Goal: Task Accomplishment & Management: Manage account settings

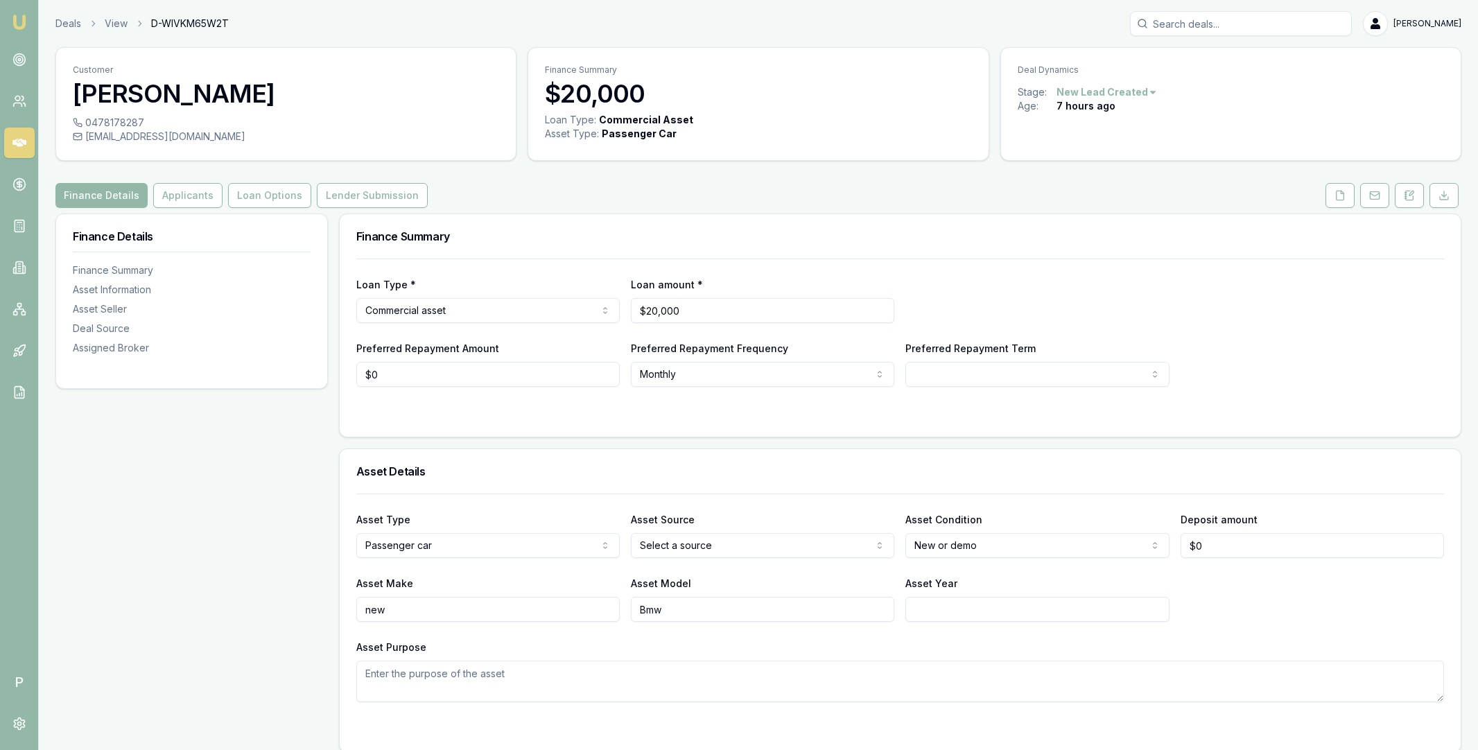
select select "U-NHCDP6WVWP"
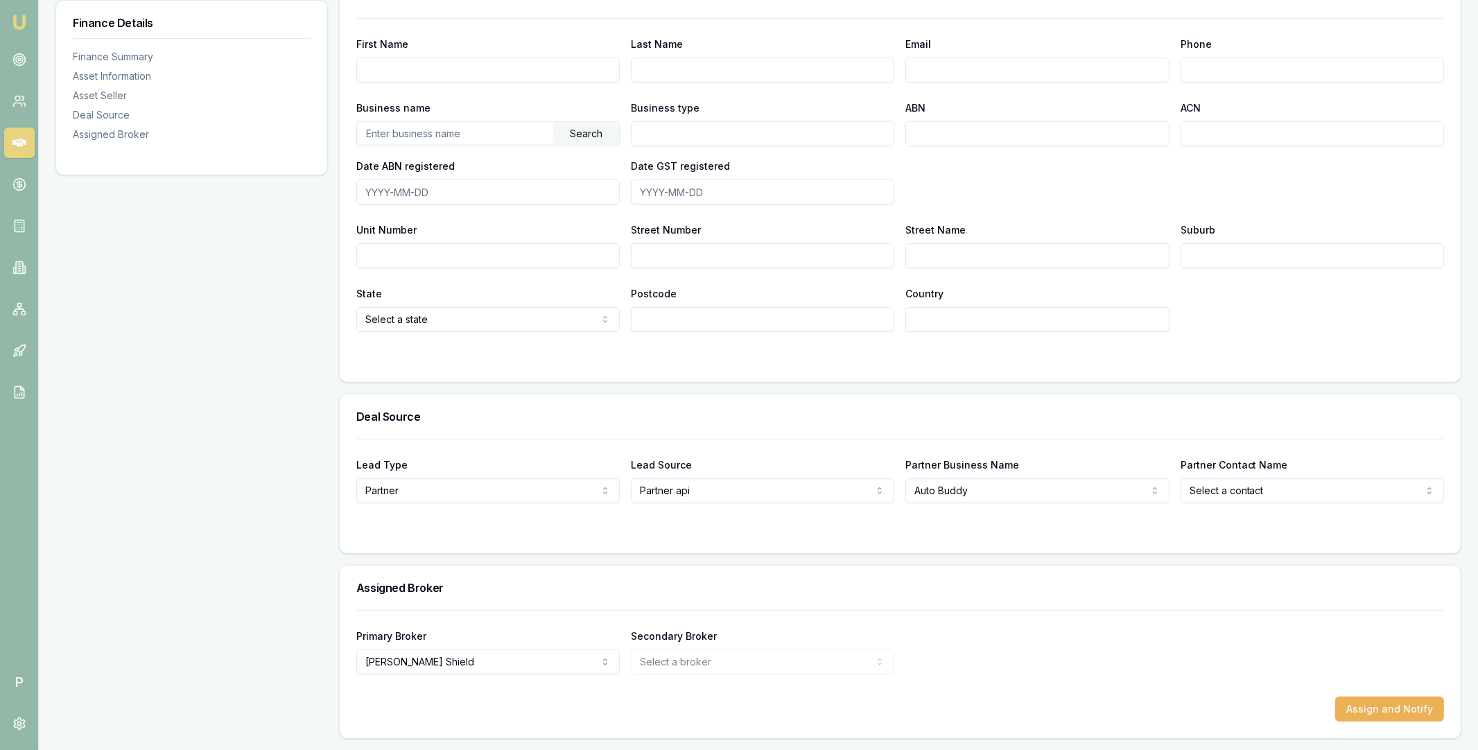
click at [14, 146] on icon at bounding box center [19, 143] width 14 height 14
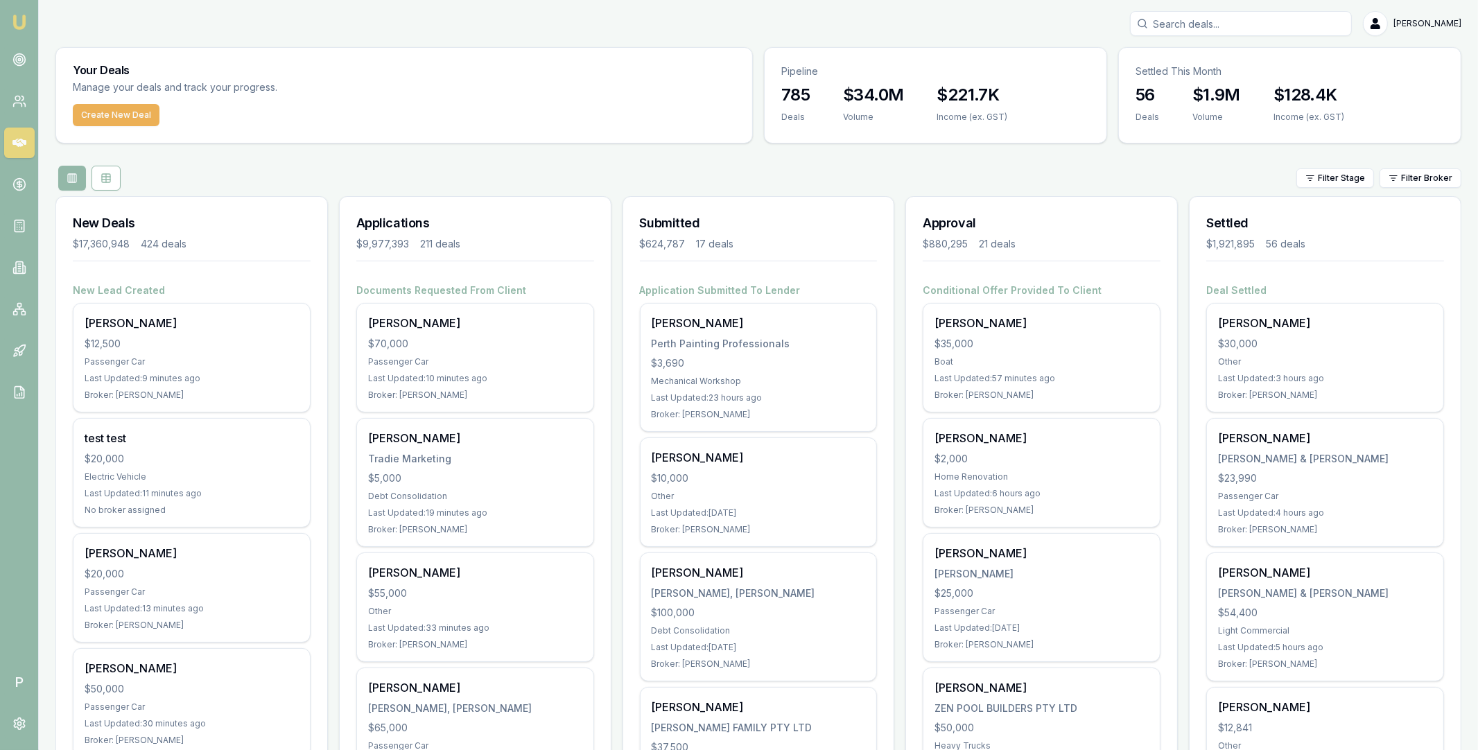
drag, startPoint x: 670, startPoint y: 175, endPoint x: 1165, endPoint y: 200, distance: 495.6
click at [670, 175] on div "Filter Stage Filter Broker" at bounding box center [758, 178] width 1406 height 25
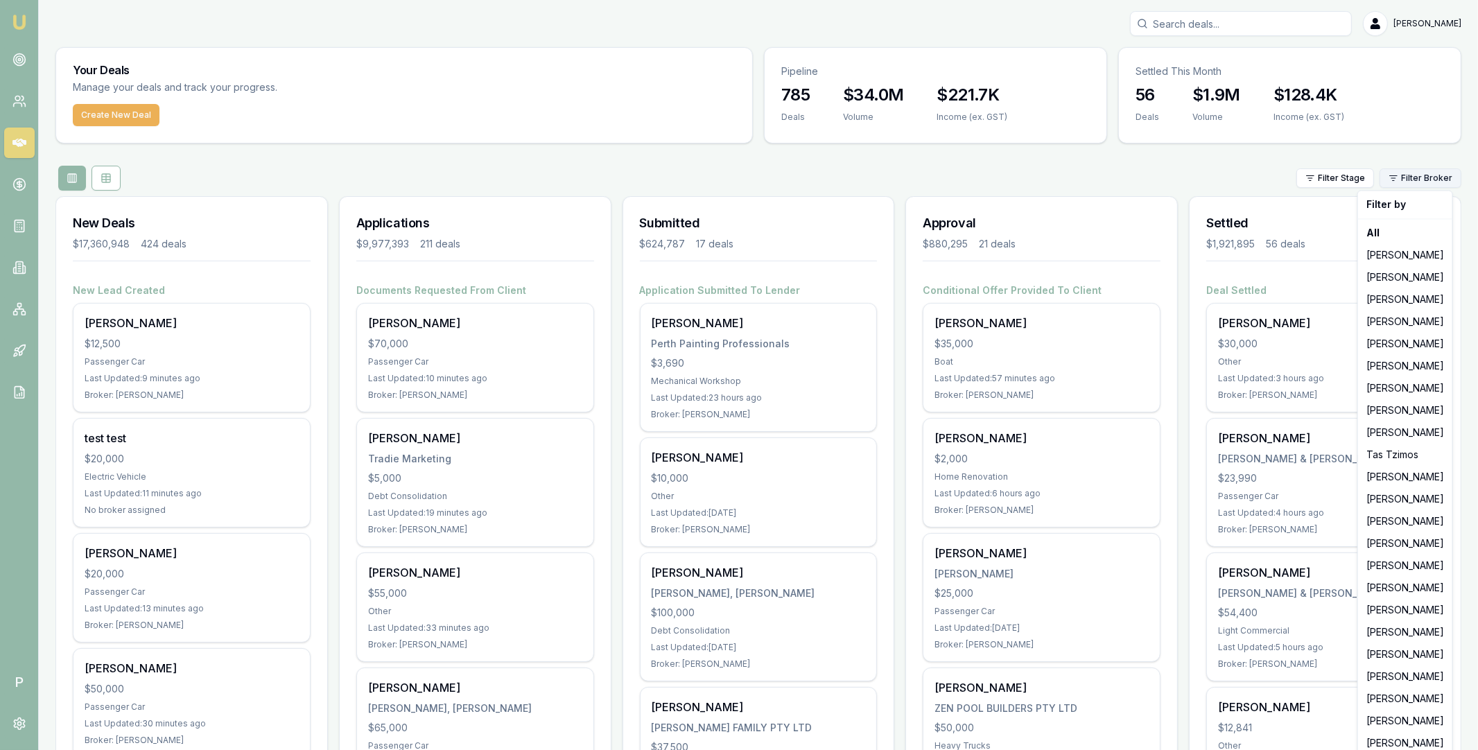
click at [1409, 176] on html "Emu Broker P Matt Leeburn Toggle Menu Your Deals Manage your deals and track yo…" at bounding box center [739, 375] width 1478 height 750
click at [1383, 544] on div "[PERSON_NAME]" at bounding box center [1405, 543] width 89 height 22
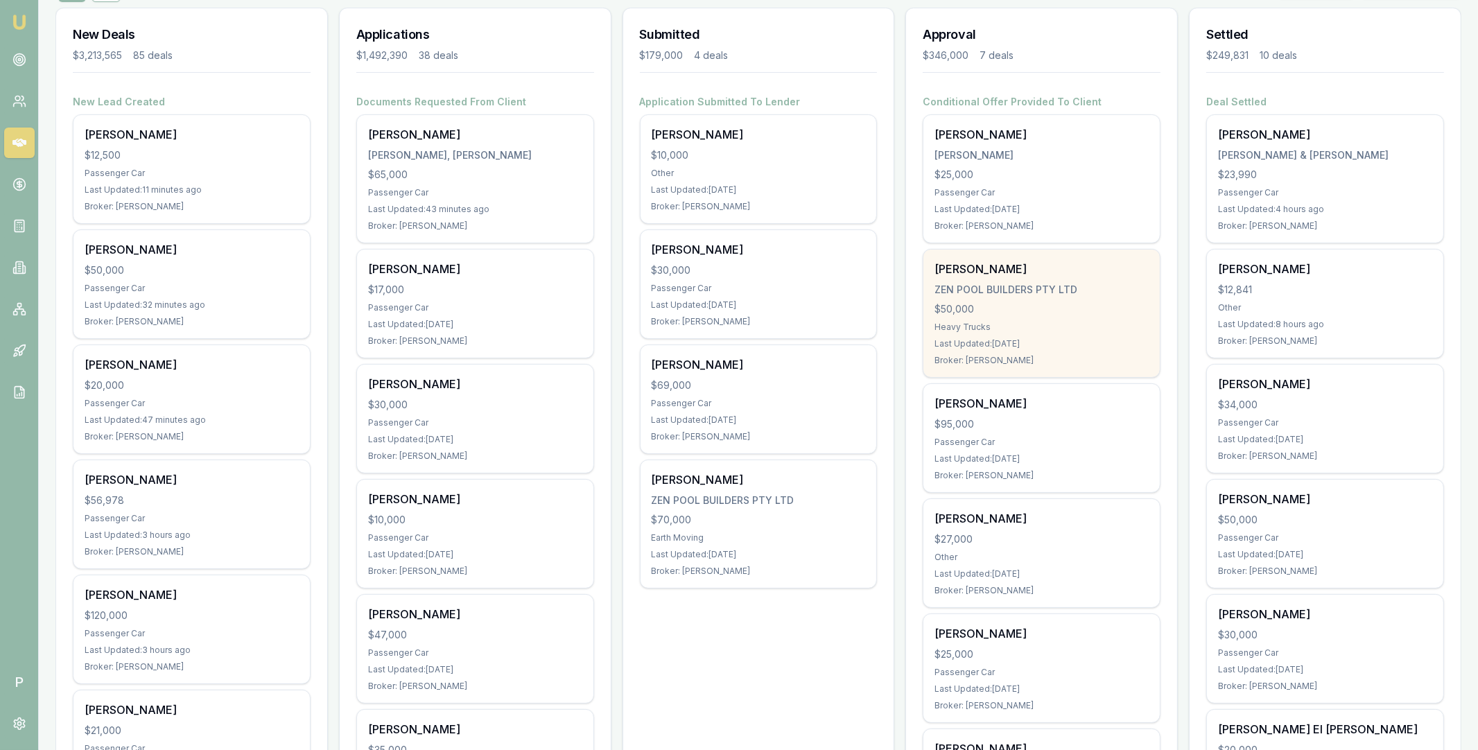
scroll to position [105, 0]
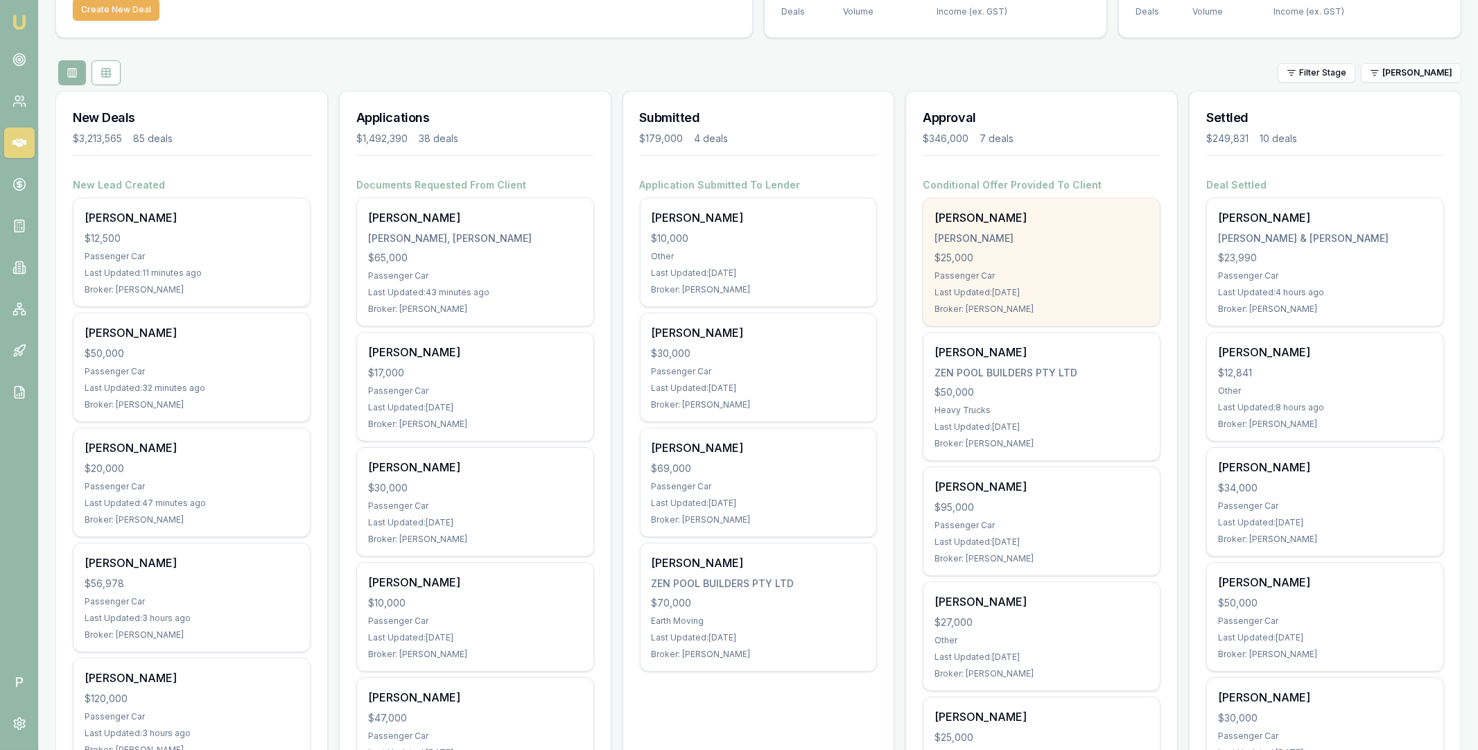
click at [1052, 233] on div "[PERSON_NAME]" at bounding box center [1042, 239] width 214 height 14
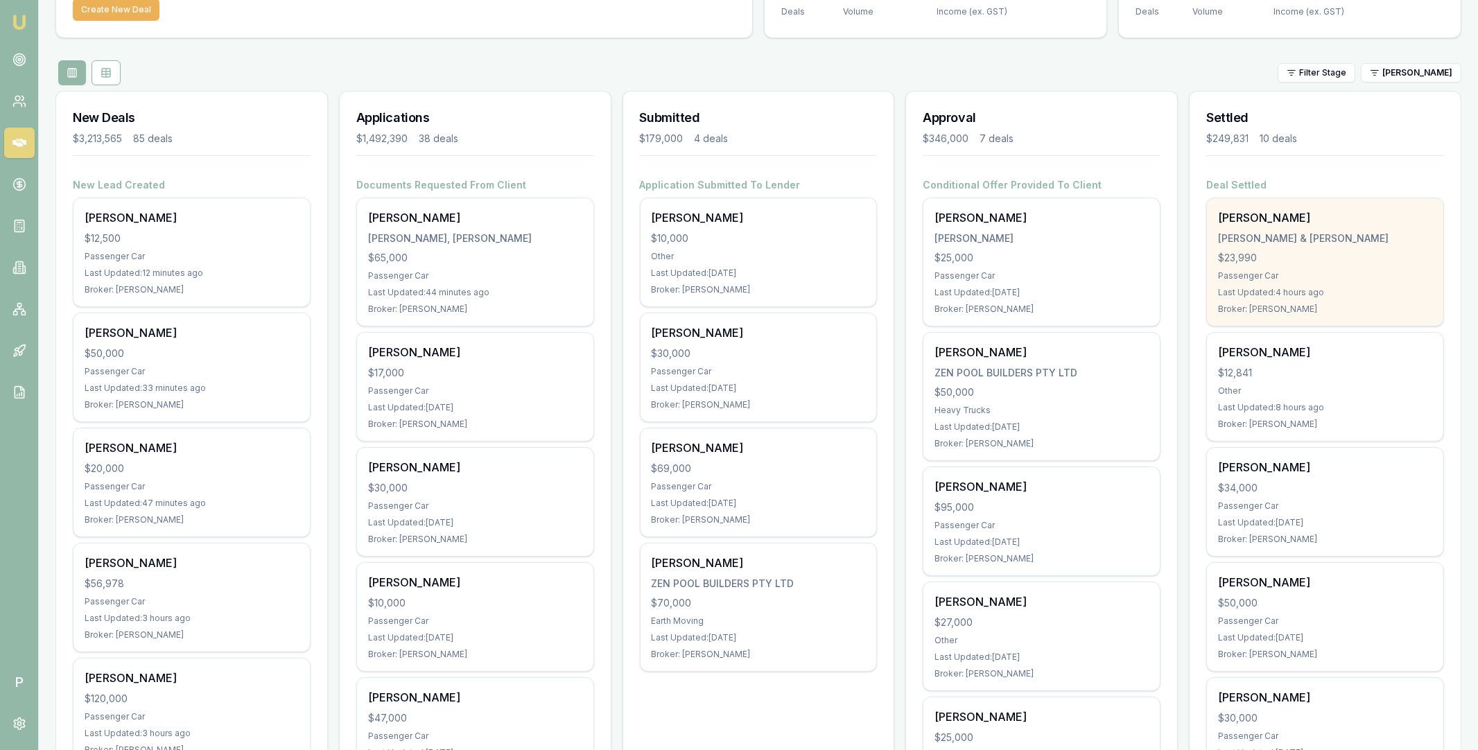
click at [1322, 234] on div "[PERSON_NAME] & [PERSON_NAME]" at bounding box center [1325, 239] width 214 height 14
click at [1347, 230] on div "SALLY EDWARDS R.D EDWARDS & S EDWARDS $23,990 Passenger Car Last Updated: 4 hou…" at bounding box center [1325, 262] width 236 height 128
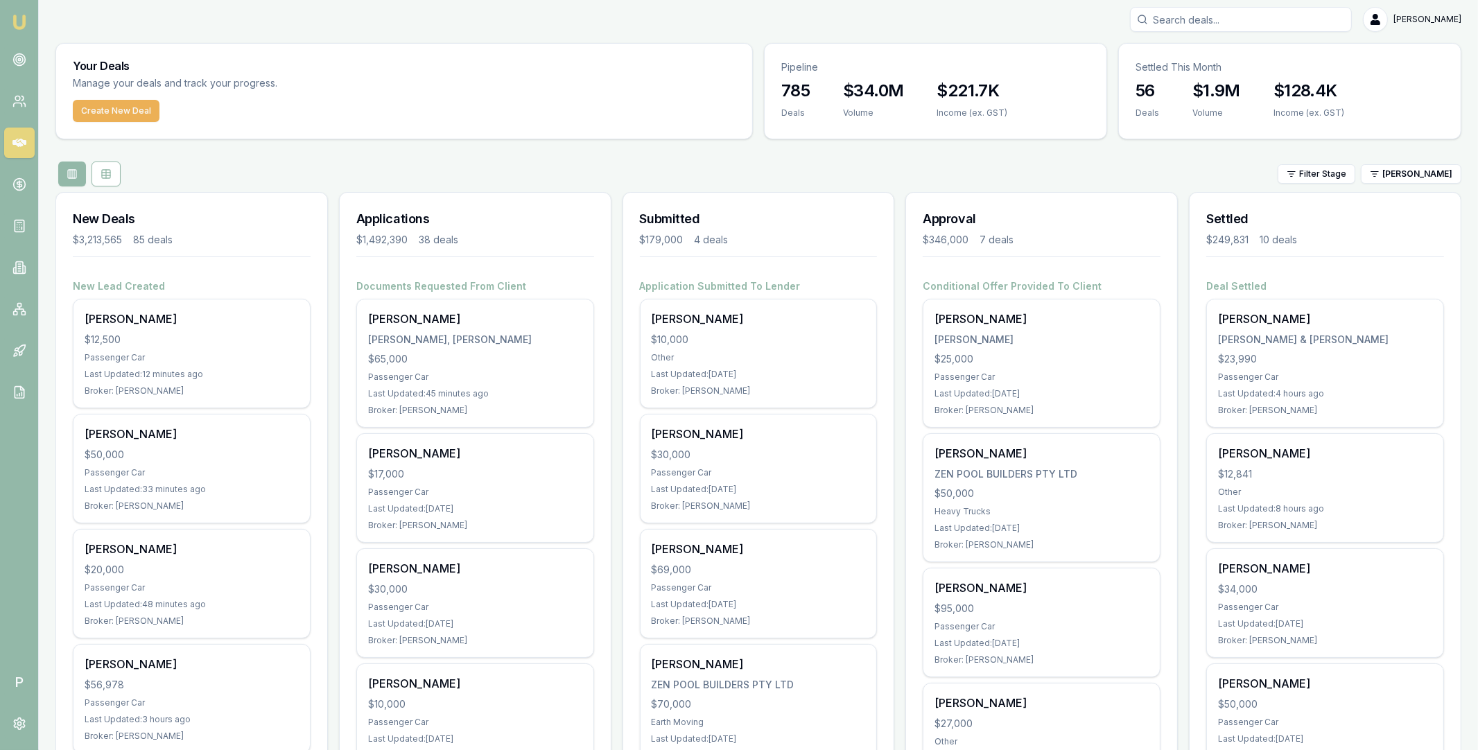
scroll to position [0, 0]
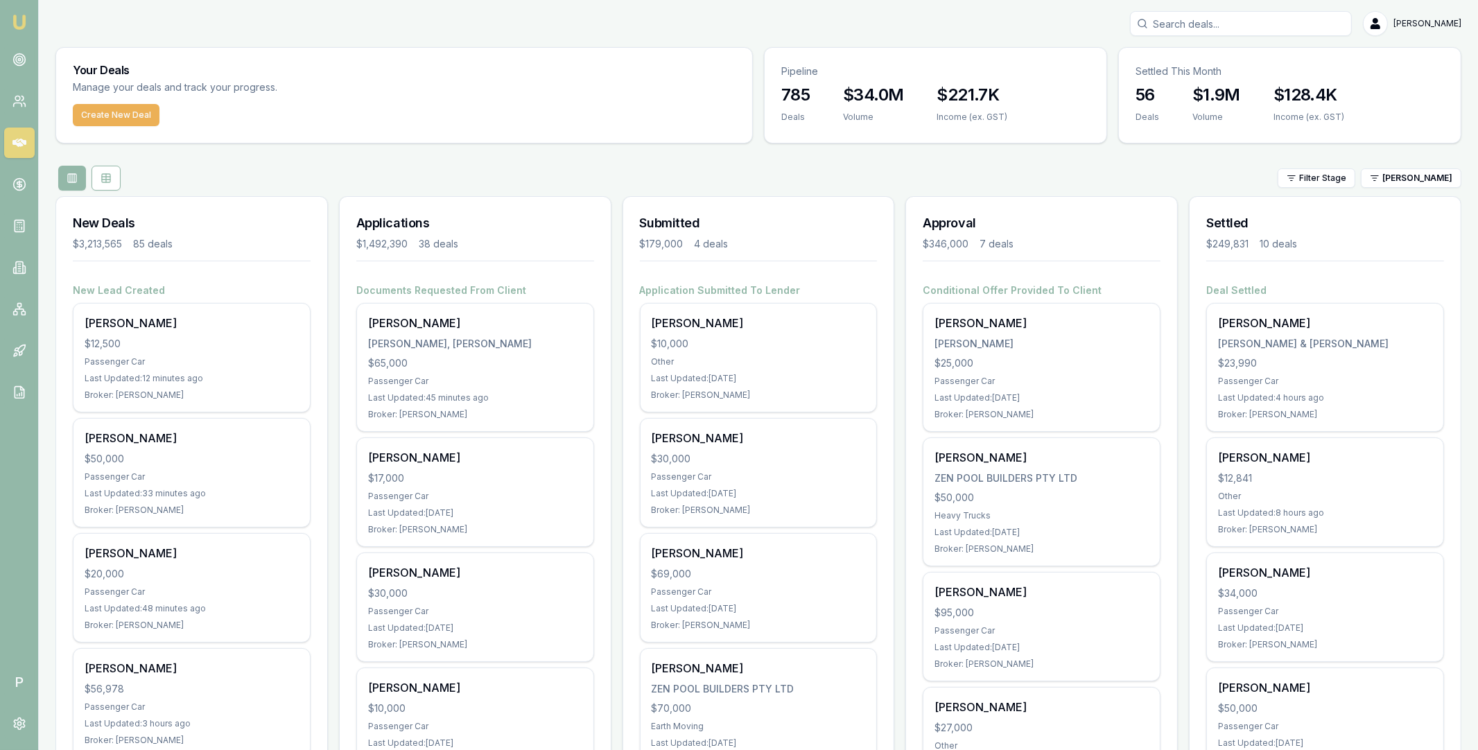
click at [829, 166] on div "Filter Stage Erin Shield" at bounding box center [758, 178] width 1406 height 25
click at [16, 65] on icon at bounding box center [19, 60] width 14 height 14
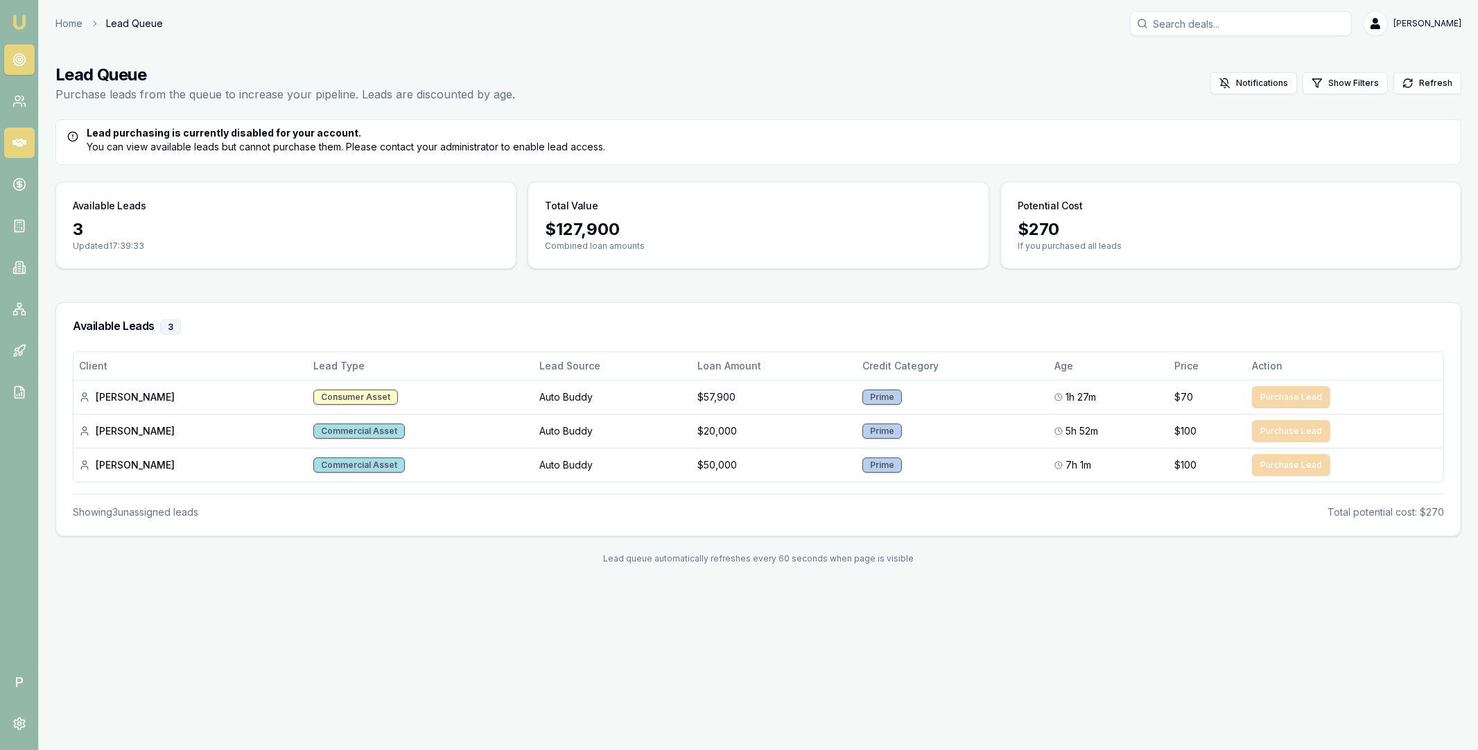
click at [18, 148] on icon at bounding box center [19, 143] width 14 height 14
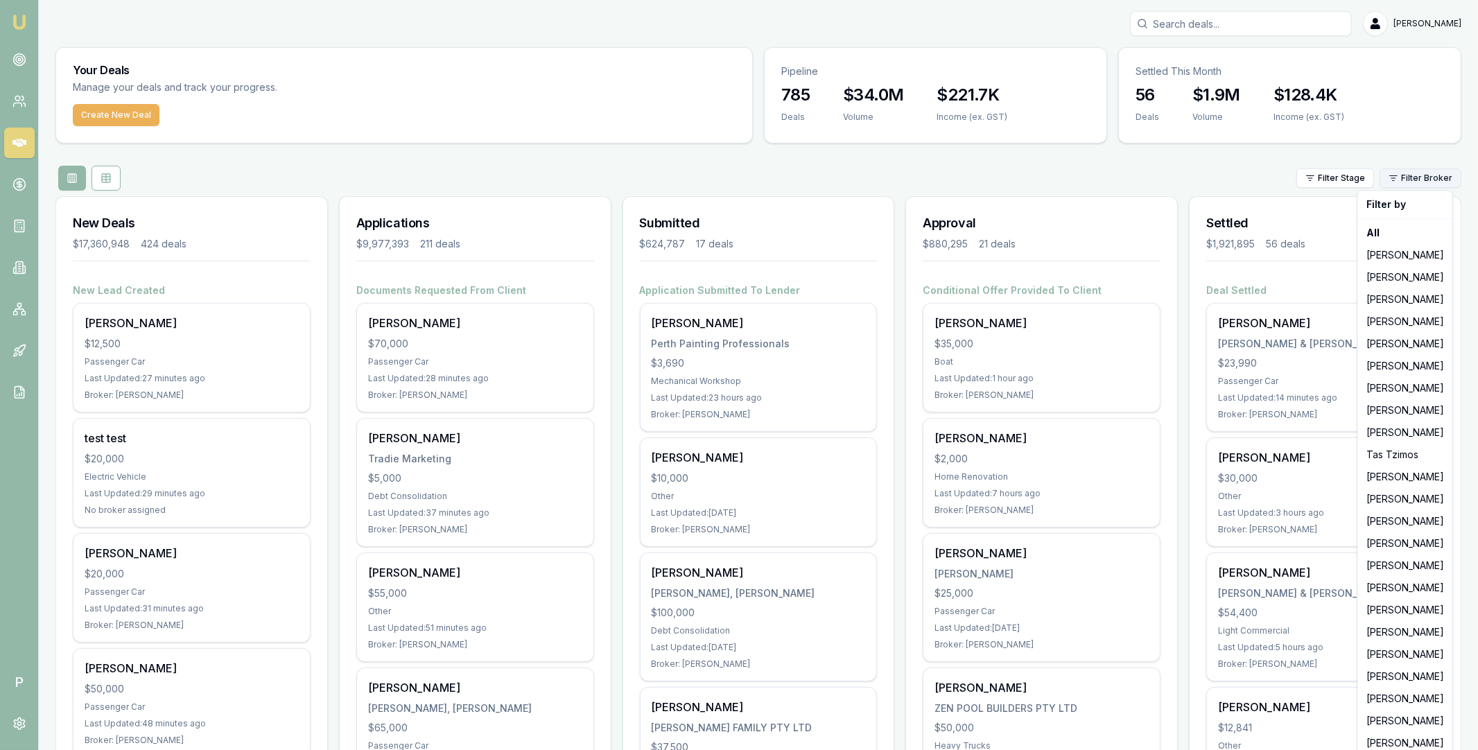
click at [1400, 175] on html "Emu Broker P Matt Leeburn Toggle Menu Your Deals Manage your deals and track yo…" at bounding box center [739, 375] width 1478 height 750
click at [1393, 543] on div "[PERSON_NAME]" at bounding box center [1405, 543] width 89 height 22
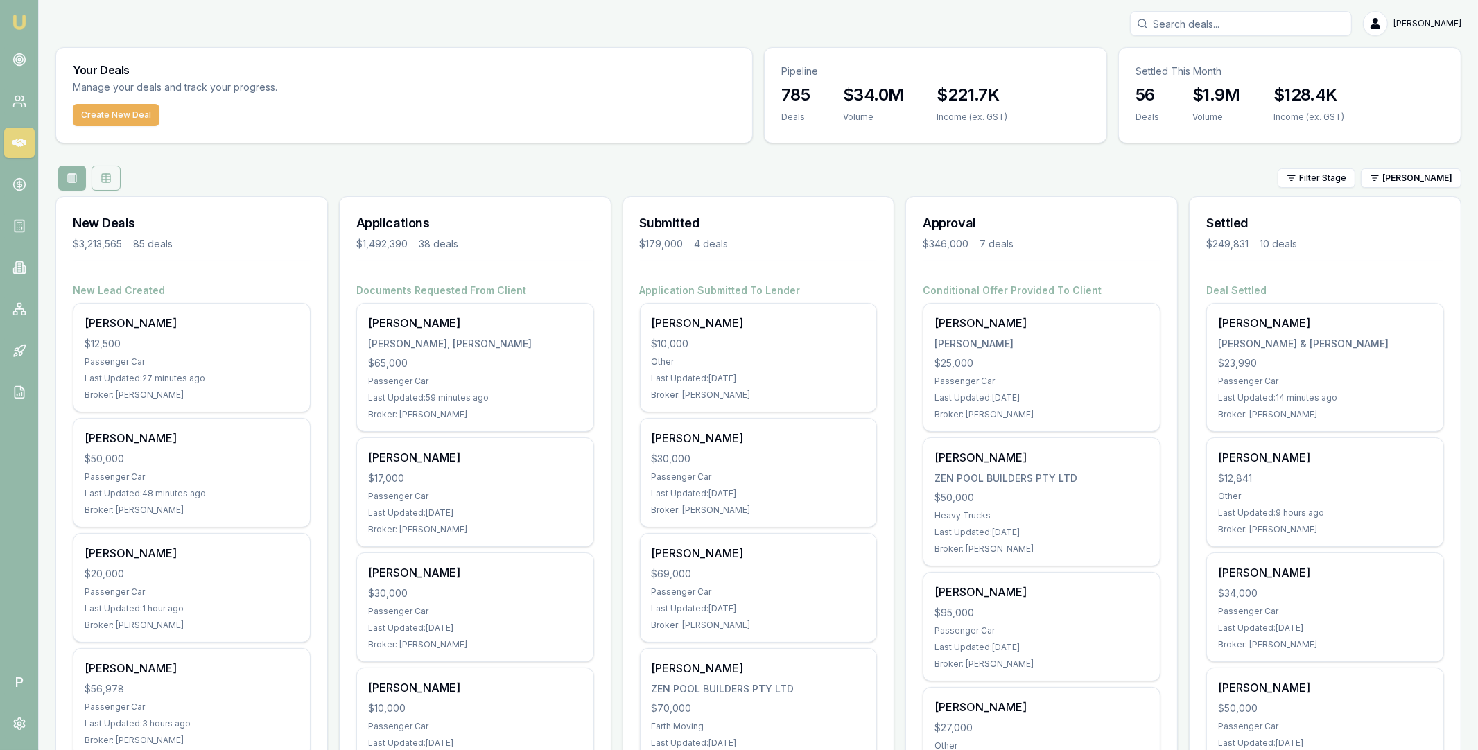
click at [107, 183] on icon at bounding box center [106, 178] width 11 height 11
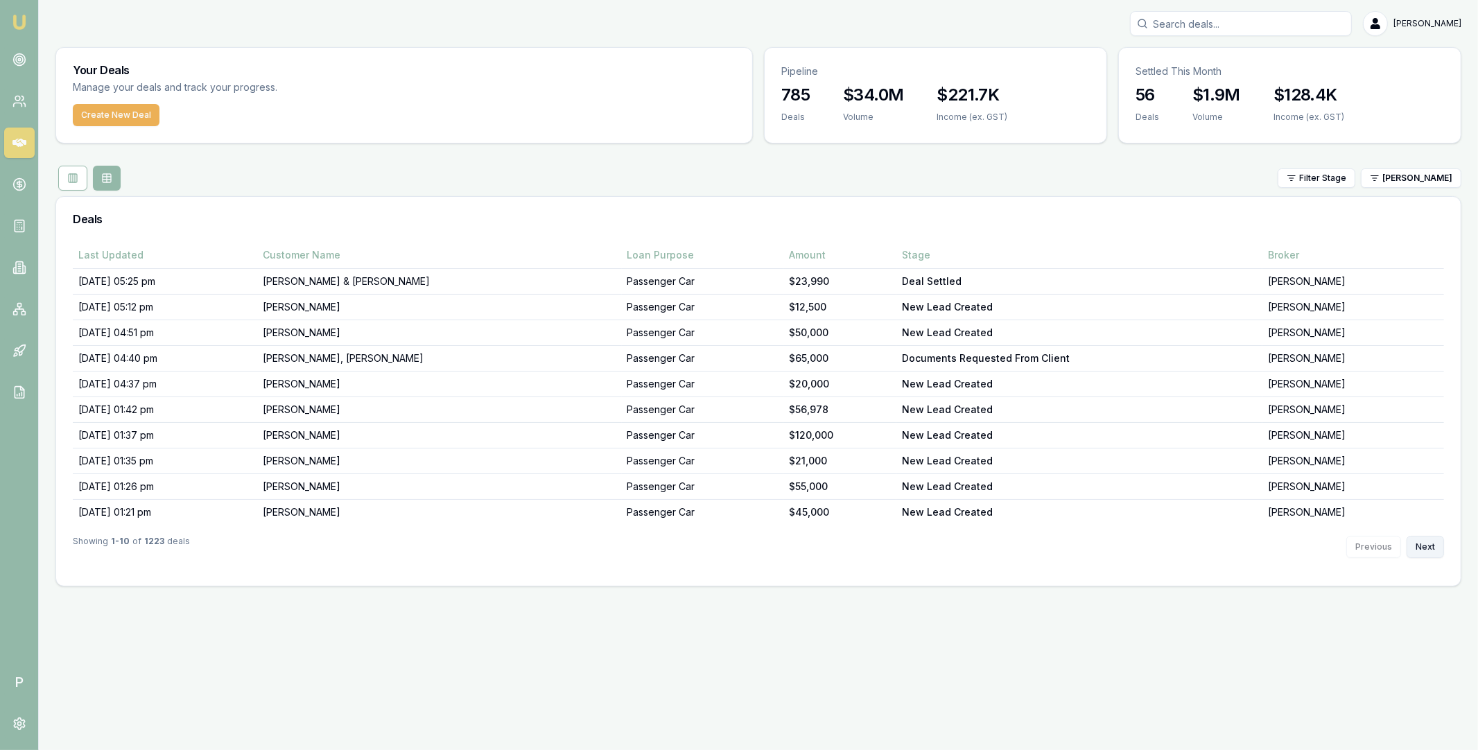
click at [1415, 545] on button "Next" at bounding box center [1425, 547] width 37 height 22
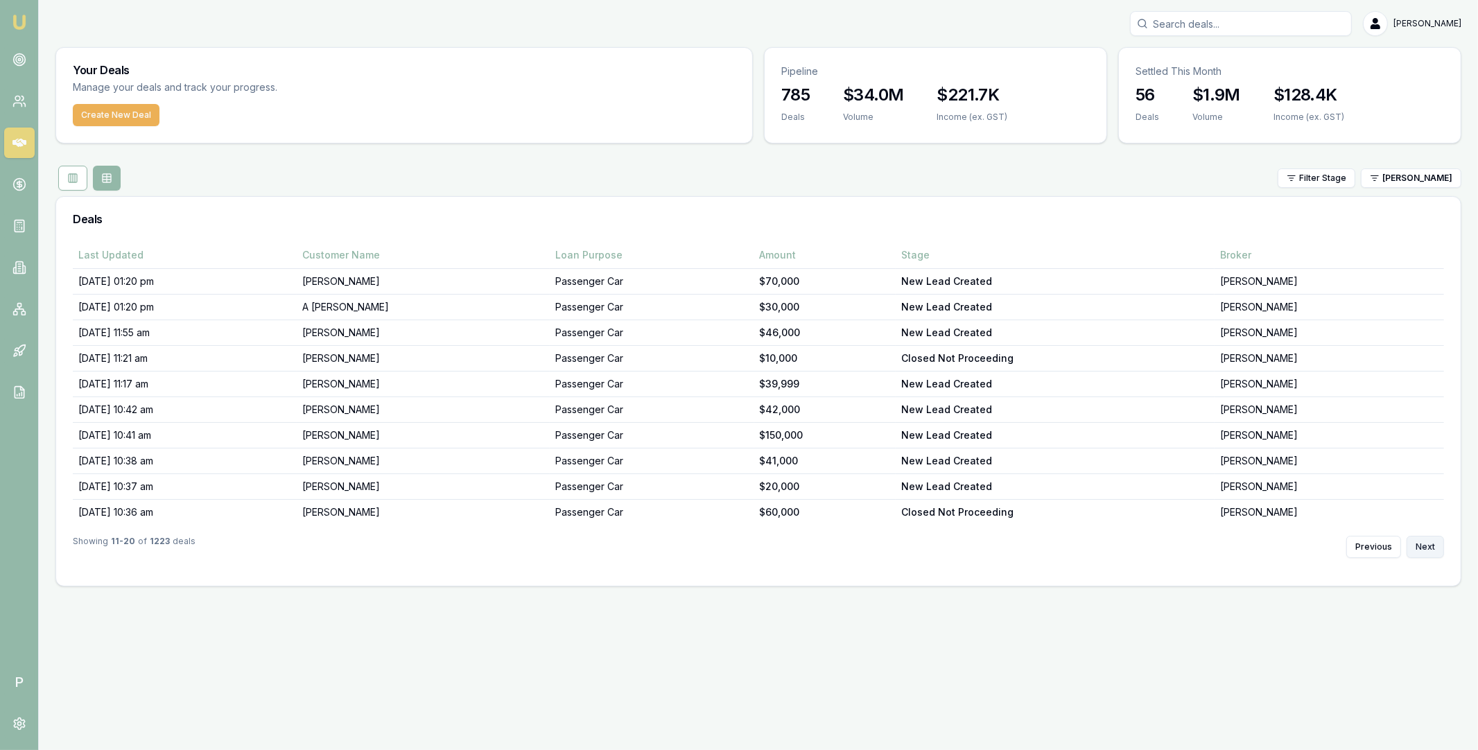
click at [1415, 545] on button "Next" at bounding box center [1425, 547] width 37 height 22
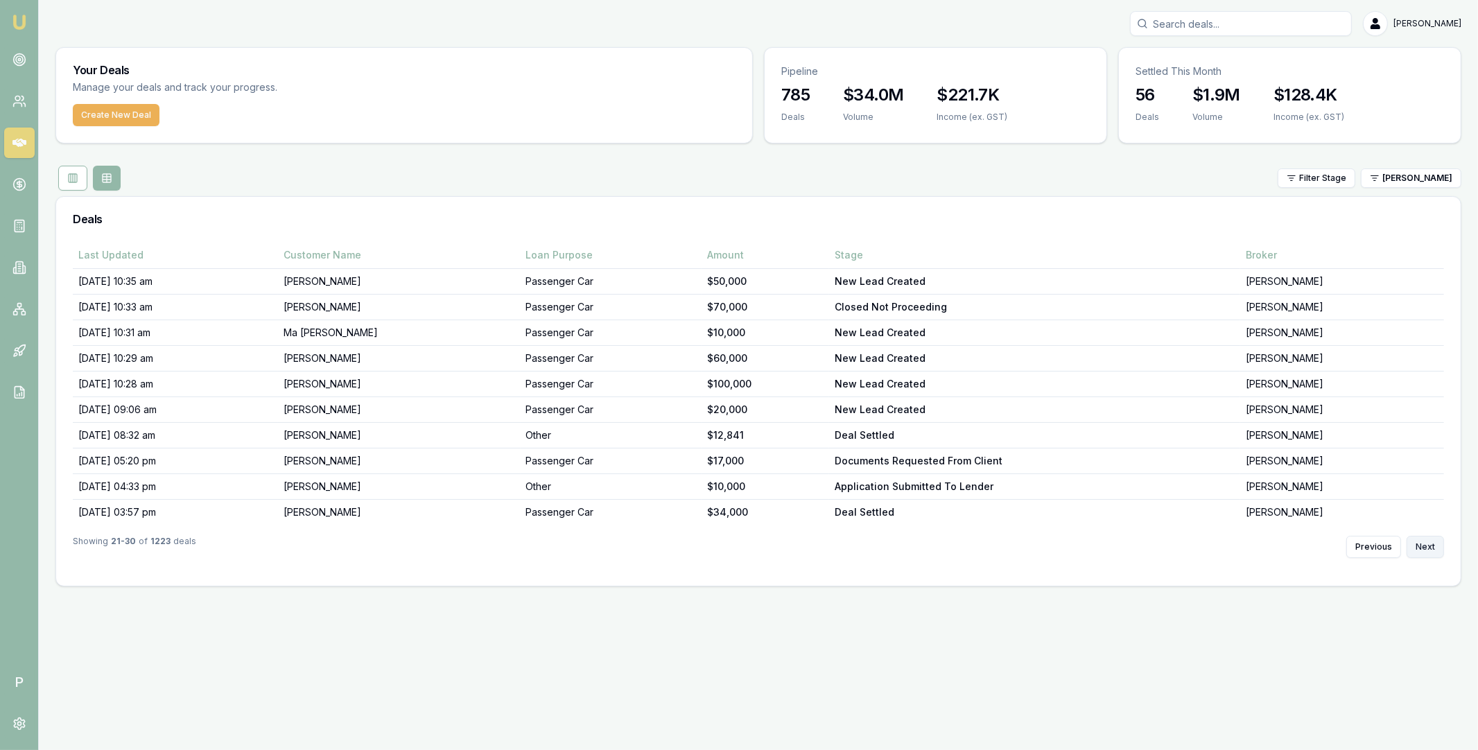
click at [1415, 545] on button "Next" at bounding box center [1425, 547] width 37 height 22
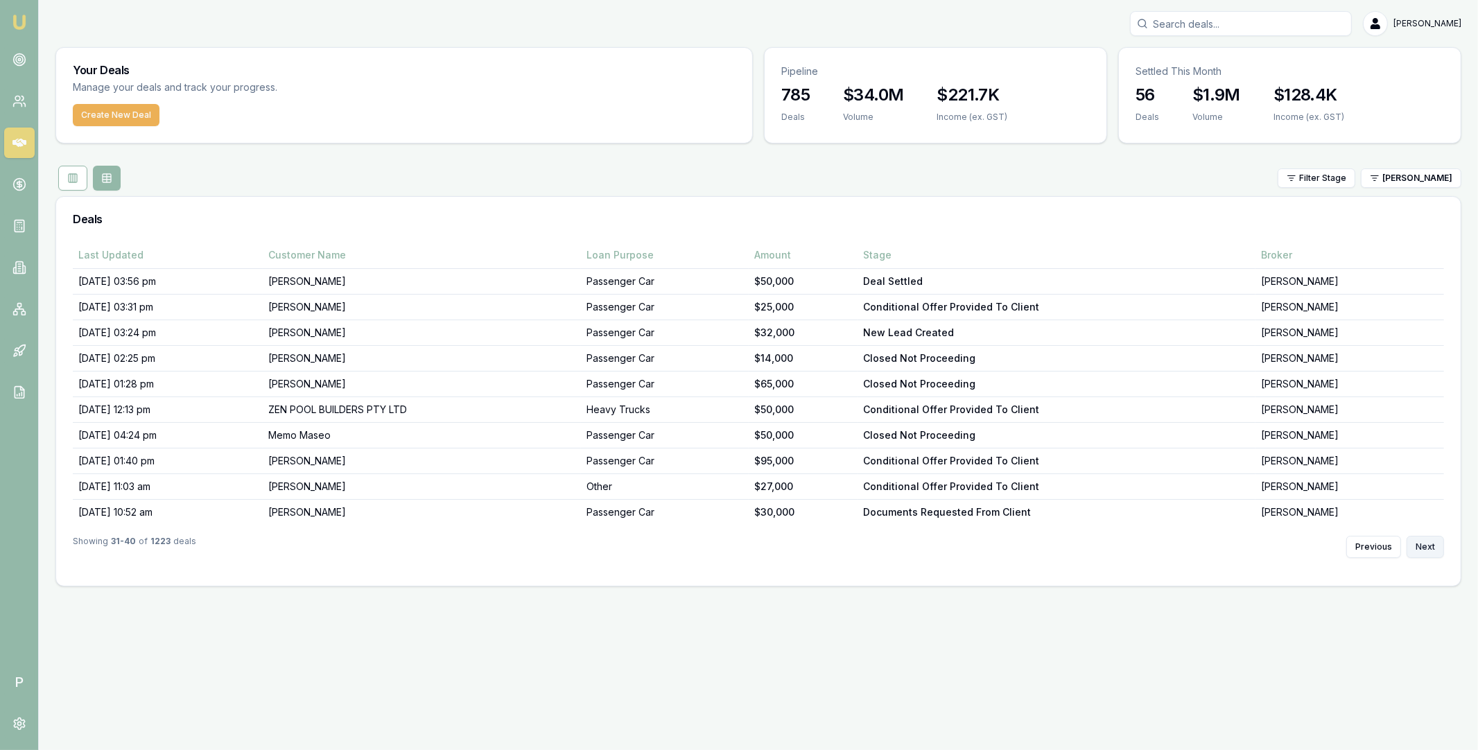
click at [1415, 545] on button "Next" at bounding box center [1425, 547] width 37 height 22
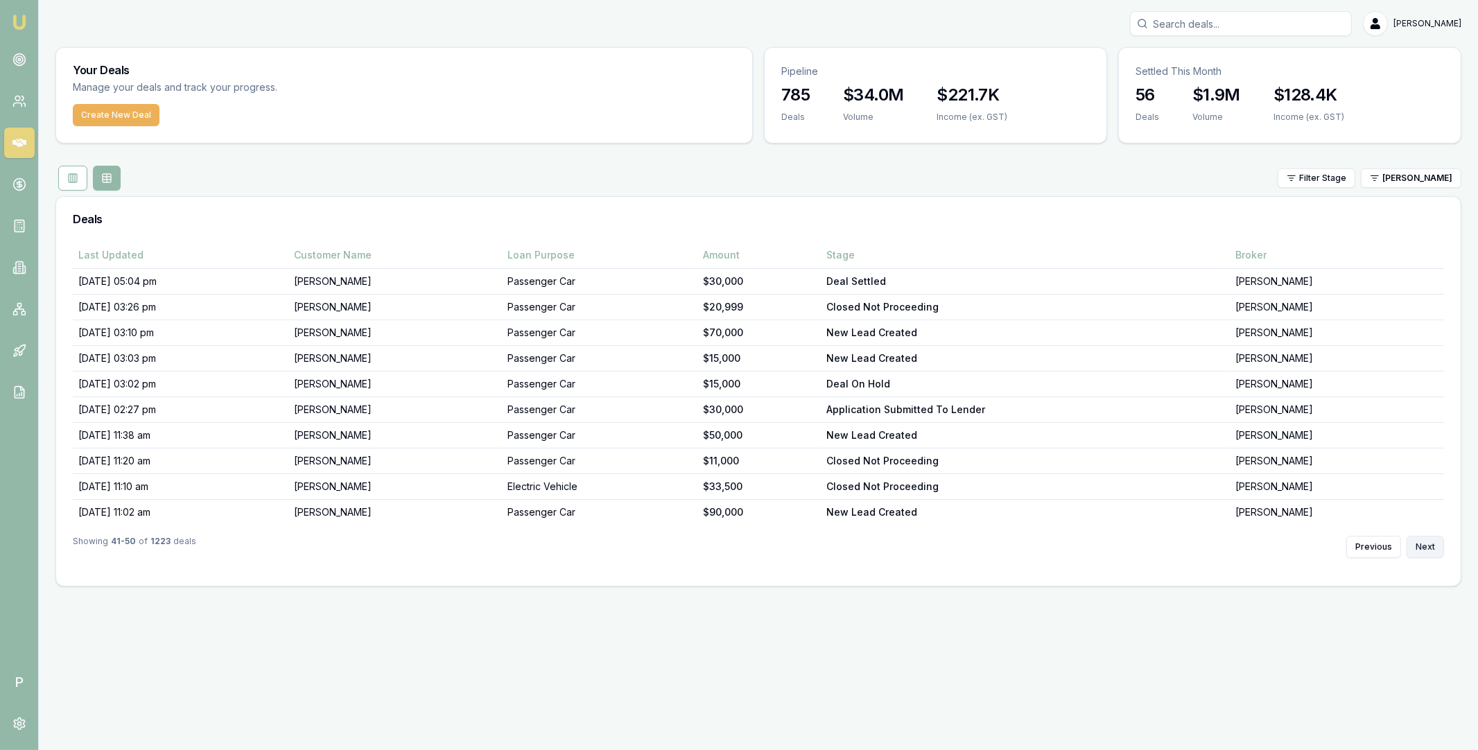
click at [1415, 545] on button "Next" at bounding box center [1425, 547] width 37 height 22
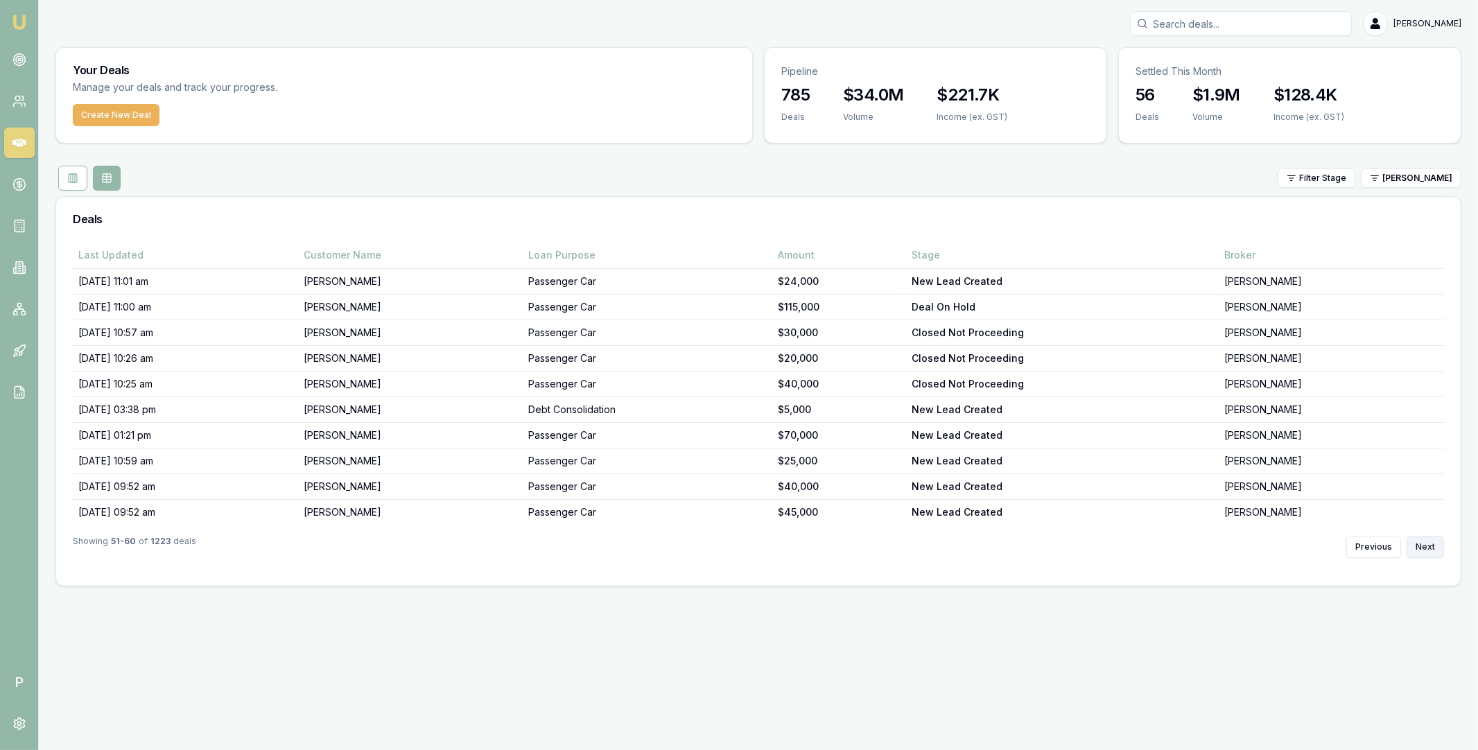
click at [1415, 545] on button "Next" at bounding box center [1425, 547] width 37 height 22
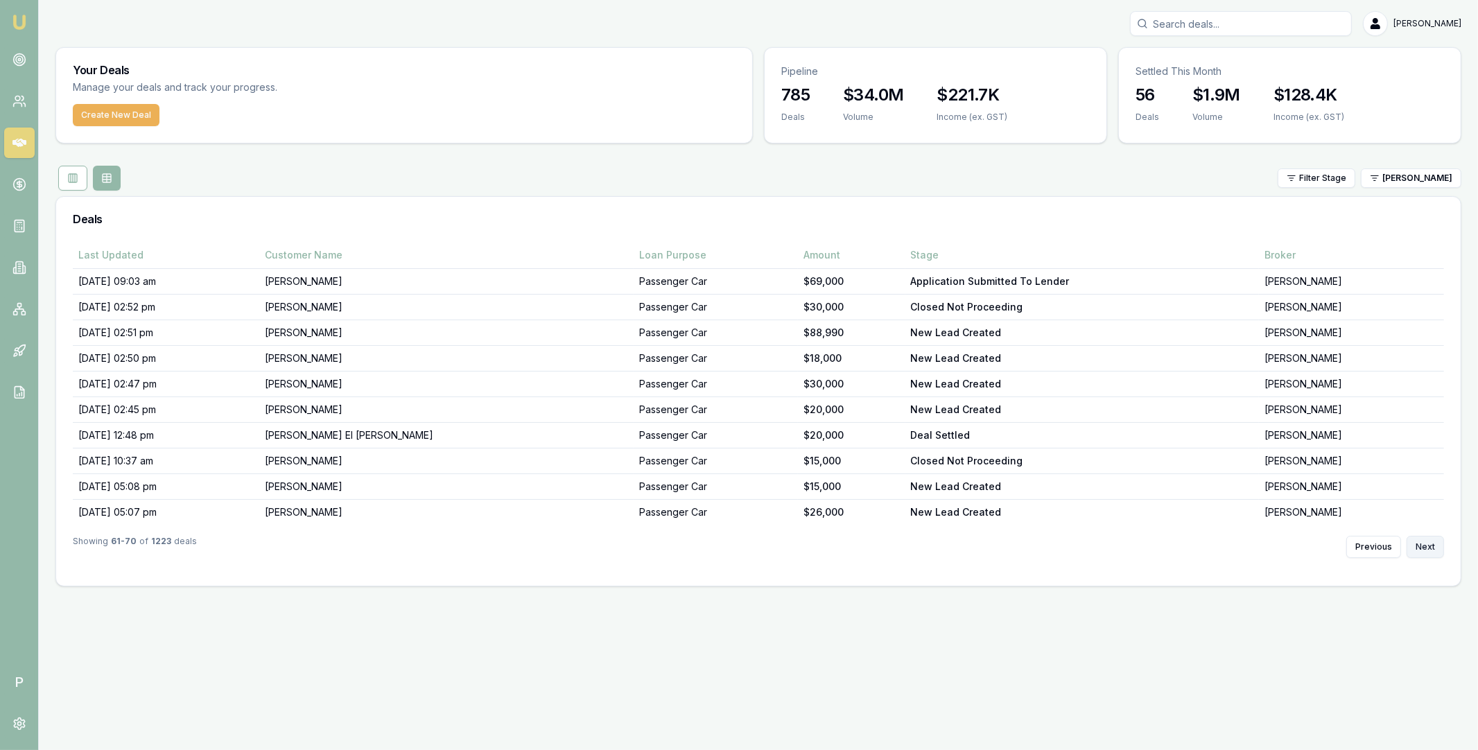
click at [1415, 545] on button "Next" at bounding box center [1425, 547] width 37 height 22
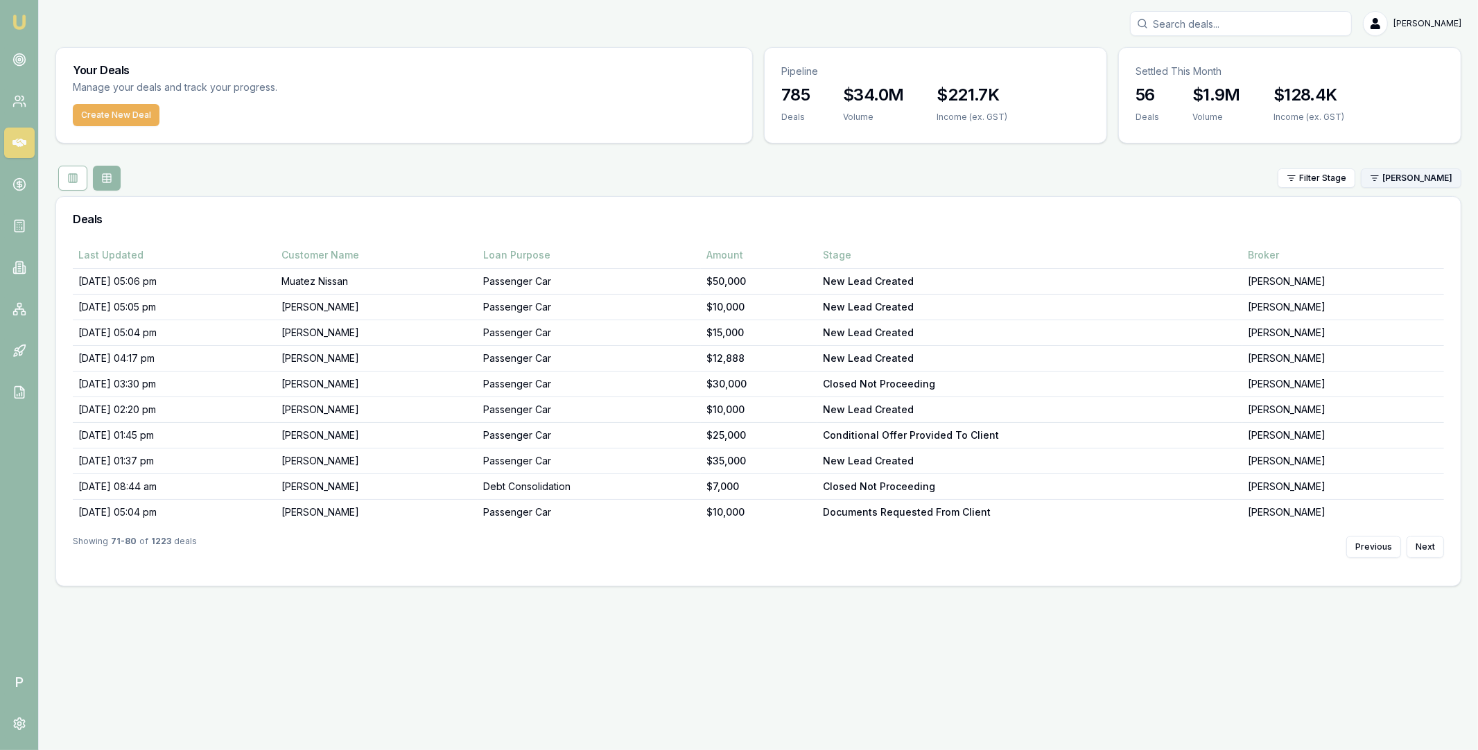
click at [1408, 172] on html "Emu Broker P Matt Leeburn Toggle Menu Your Deals Manage your deals and track yo…" at bounding box center [739, 375] width 1478 height 750
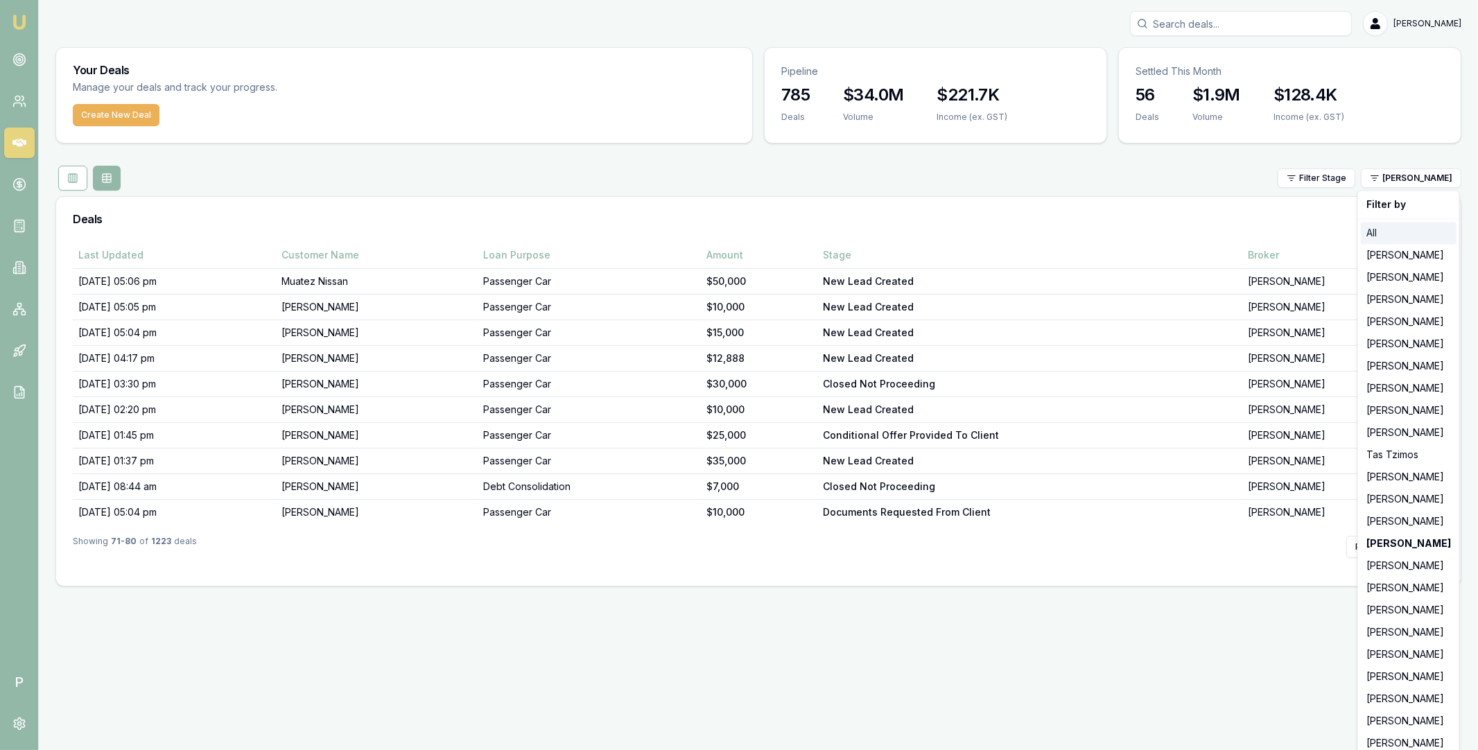
click at [1386, 241] on div "All" at bounding box center [1409, 233] width 96 height 22
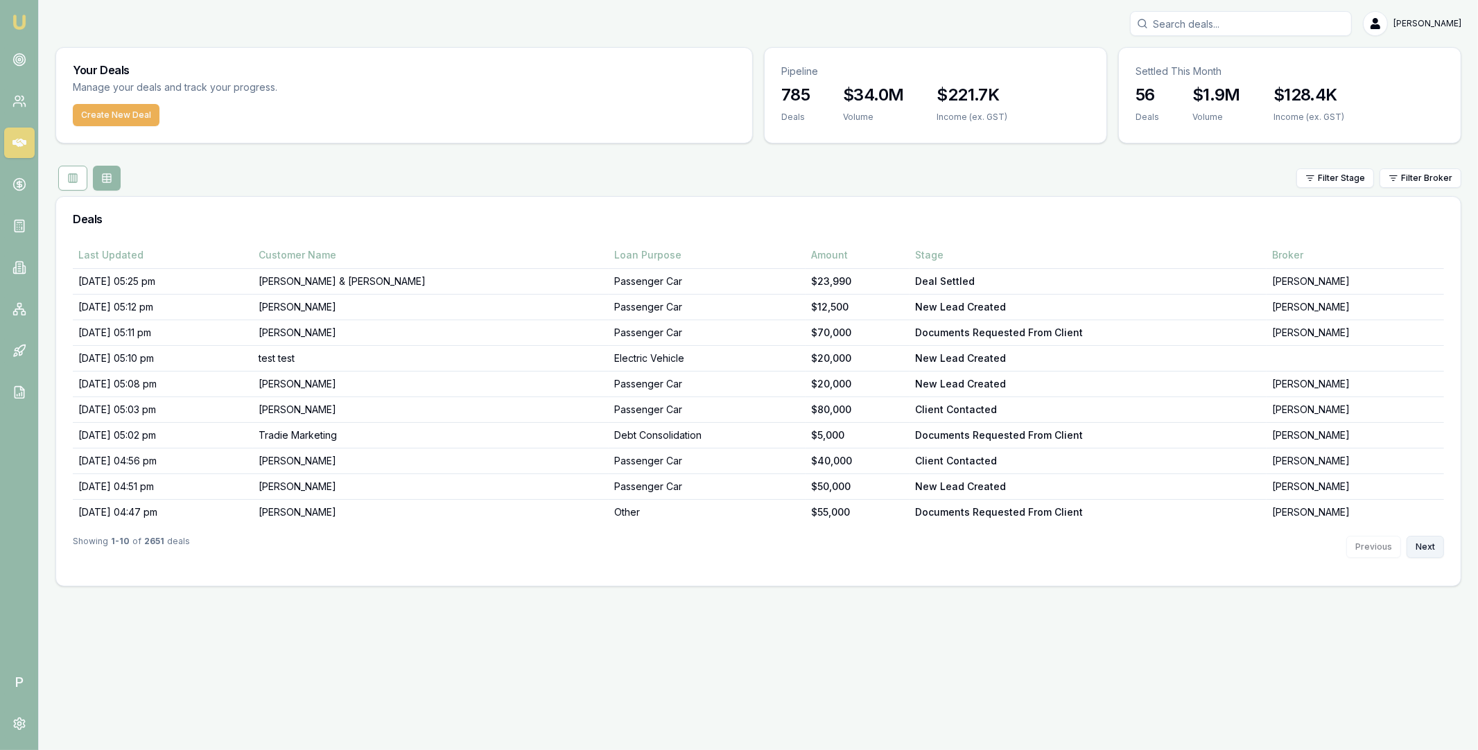
click at [1412, 545] on button "Next" at bounding box center [1425, 547] width 37 height 22
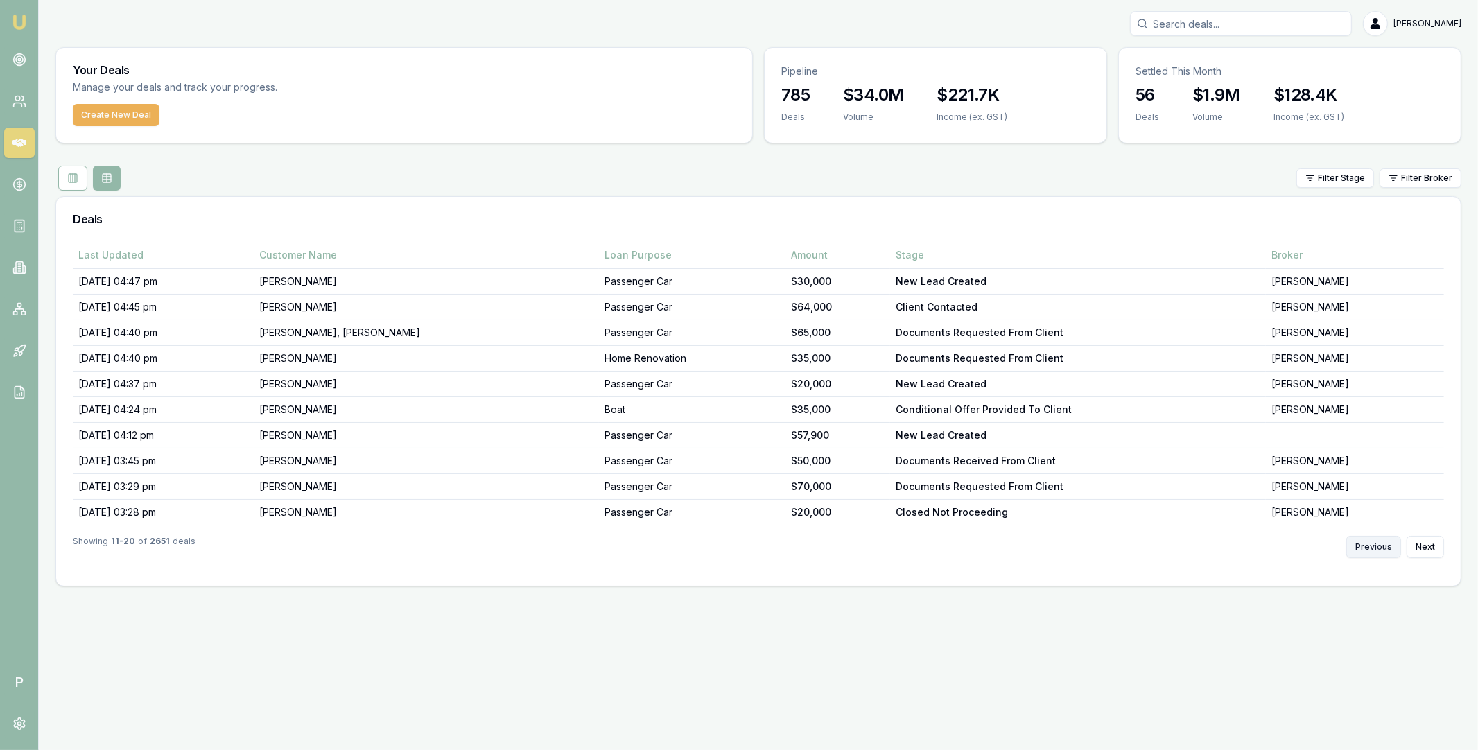
click at [1375, 547] on button "Previous" at bounding box center [1373, 547] width 55 height 22
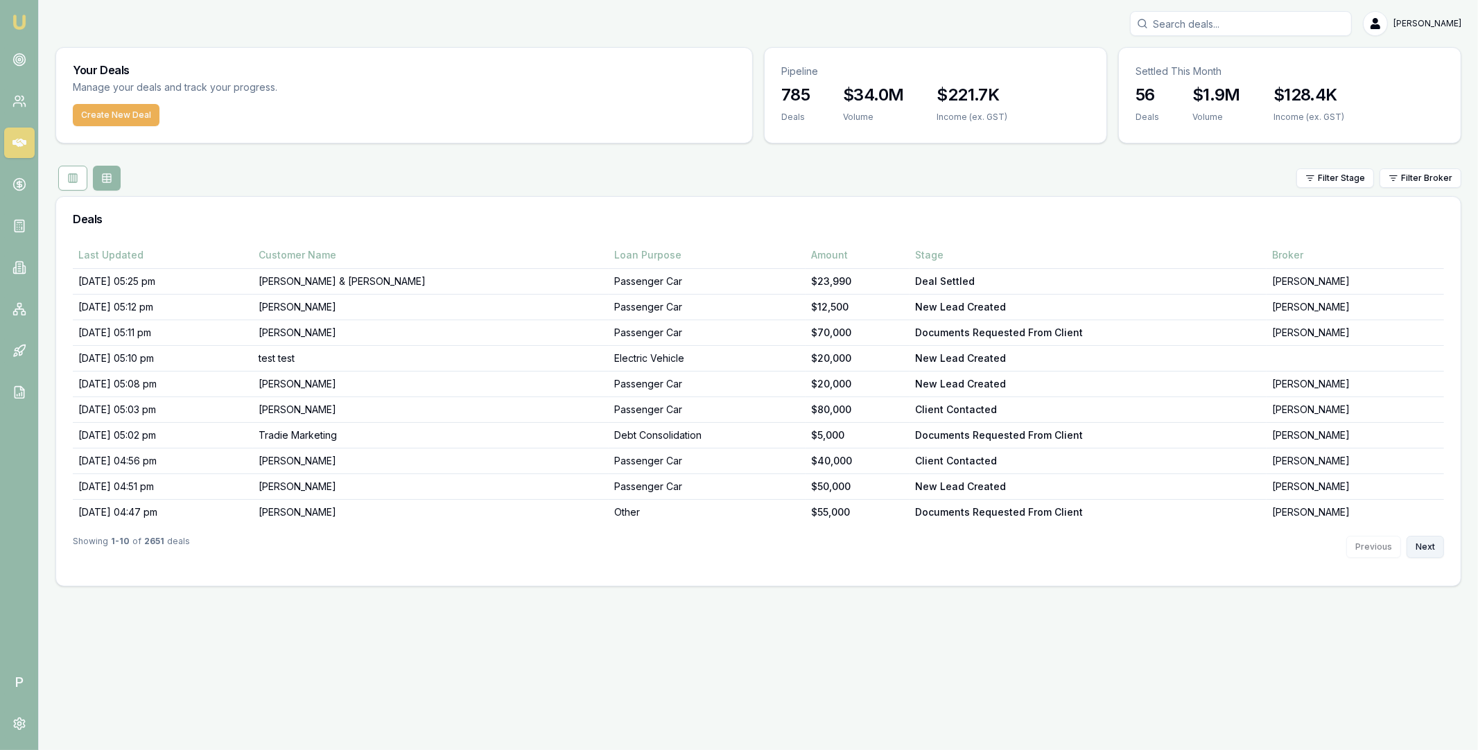
click at [1421, 549] on button "Next" at bounding box center [1425, 547] width 37 height 22
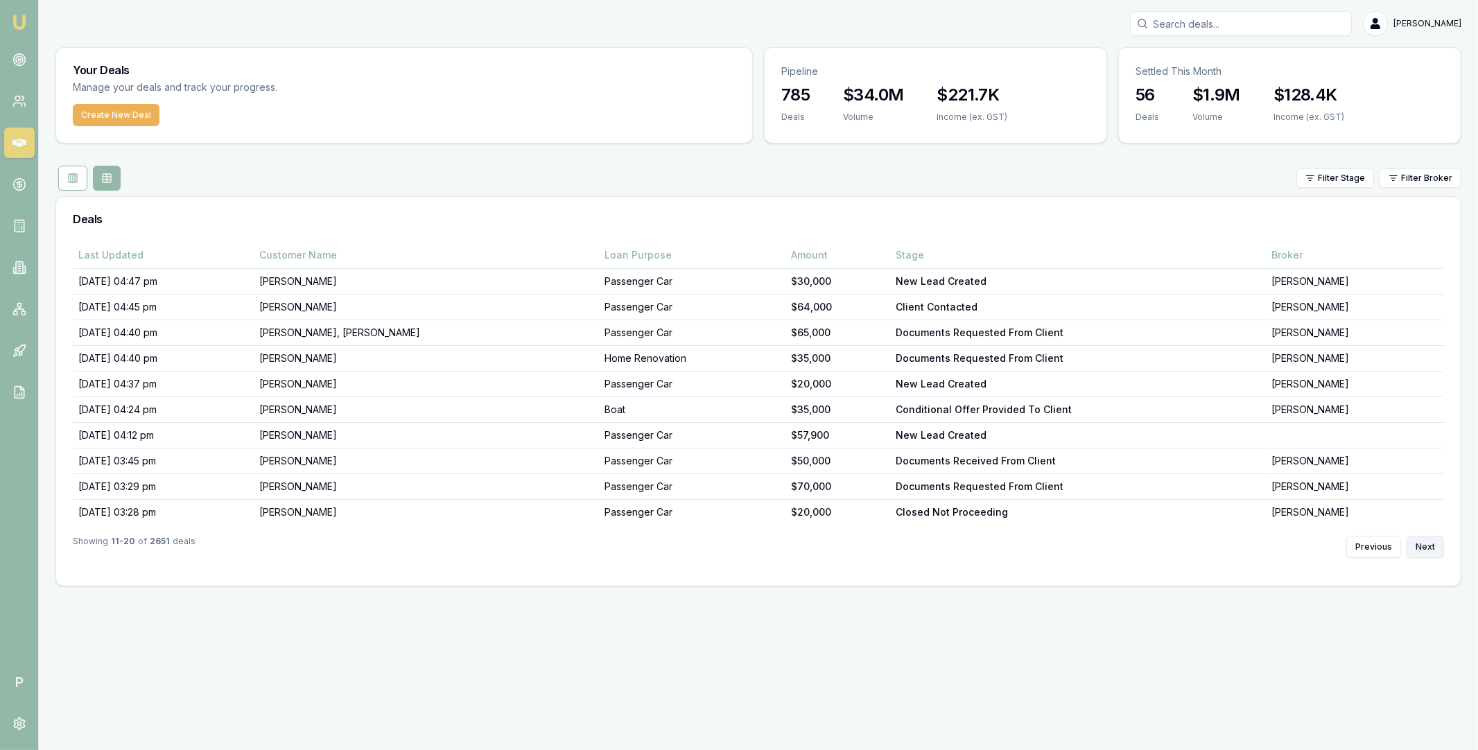
click at [1421, 549] on button "Next" at bounding box center [1425, 547] width 37 height 22
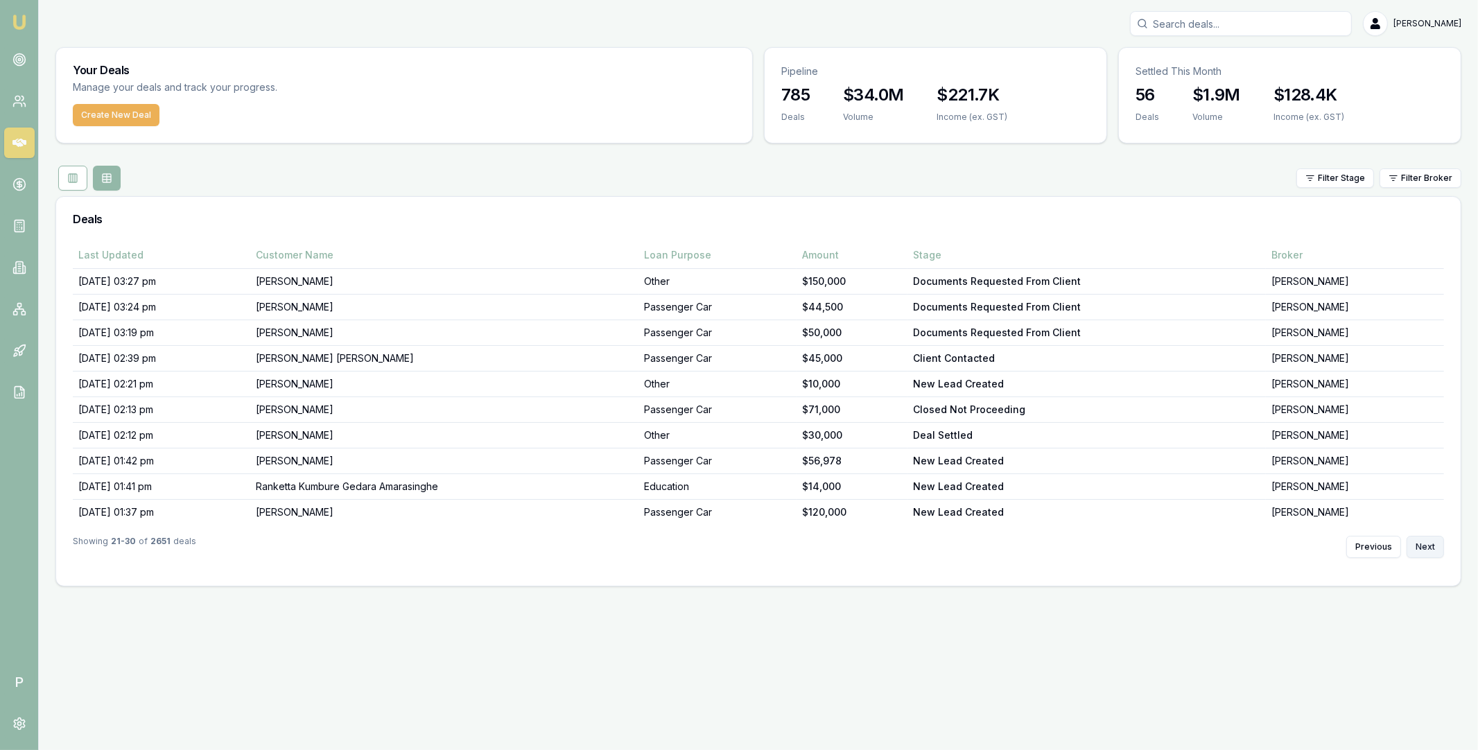
click at [1421, 549] on button "Next" at bounding box center [1425, 547] width 37 height 22
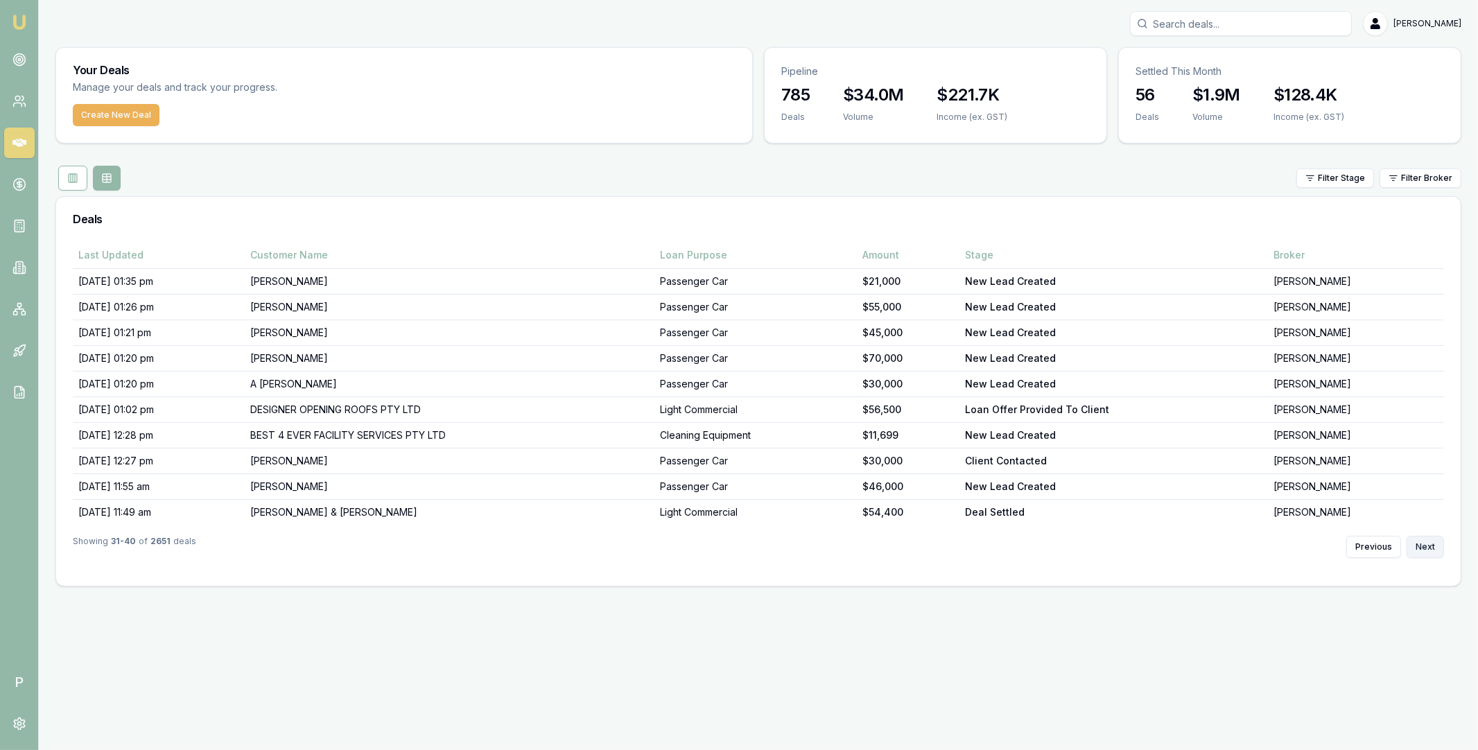
click at [1421, 549] on button "Next" at bounding box center [1425, 547] width 37 height 22
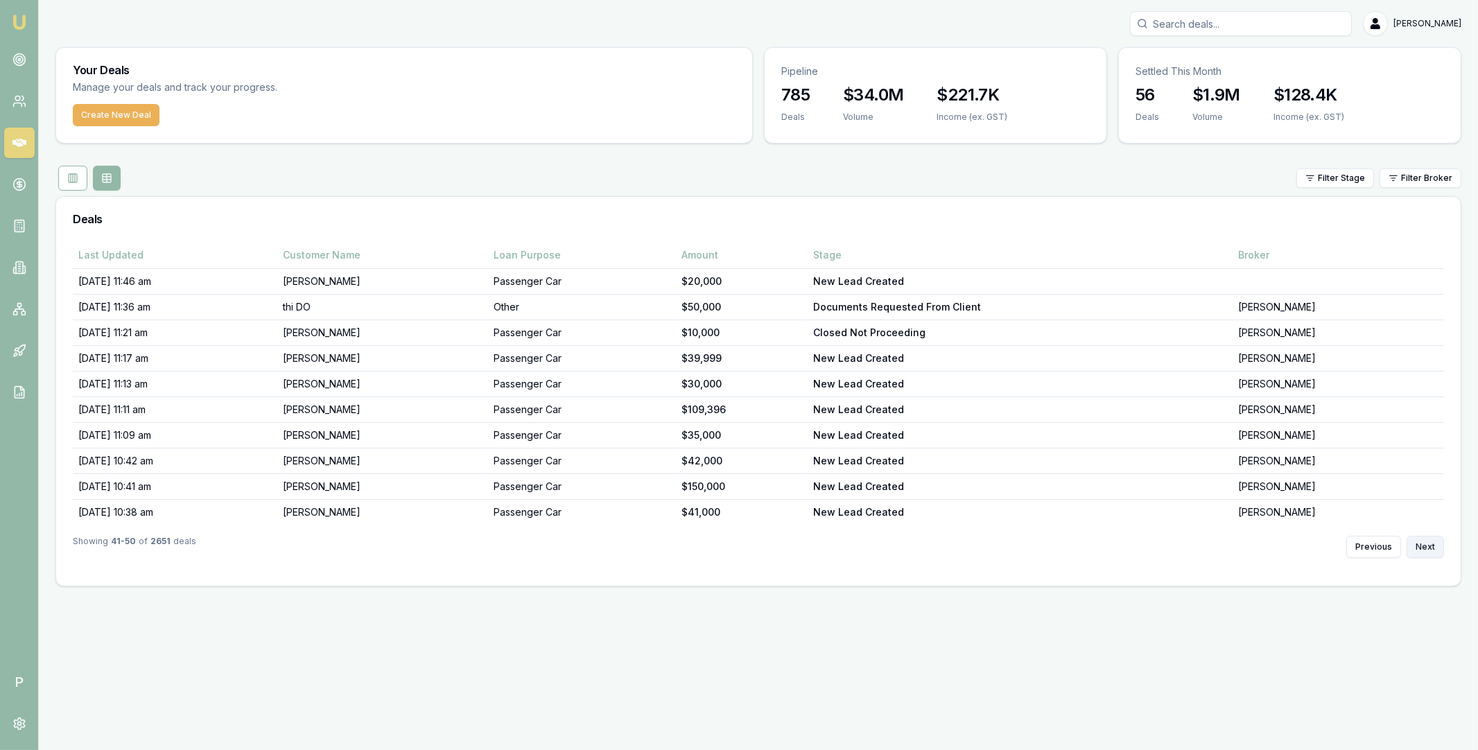
click at [1421, 549] on button "Next" at bounding box center [1425, 547] width 37 height 22
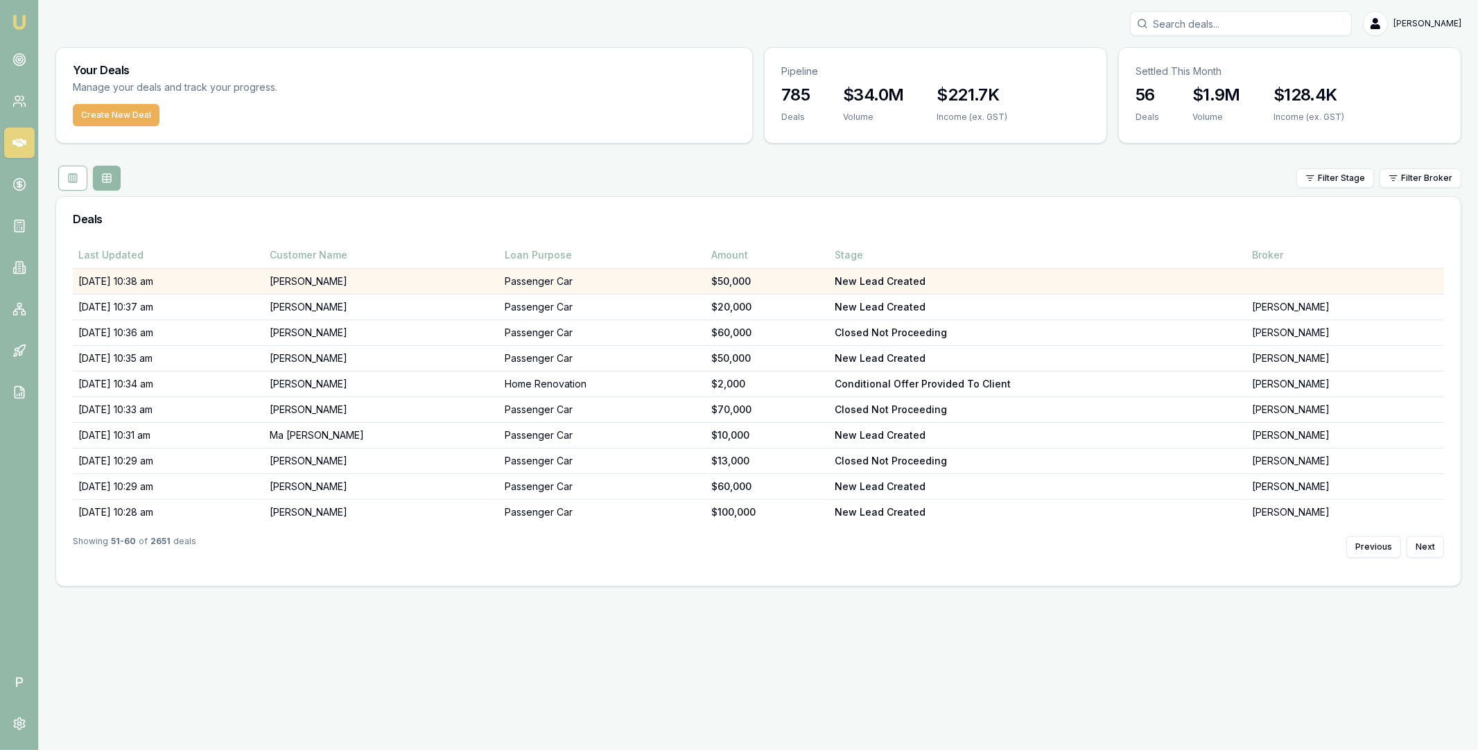
click at [264, 281] on td "25/09/25, 10:38 am" at bounding box center [168, 282] width 191 height 26
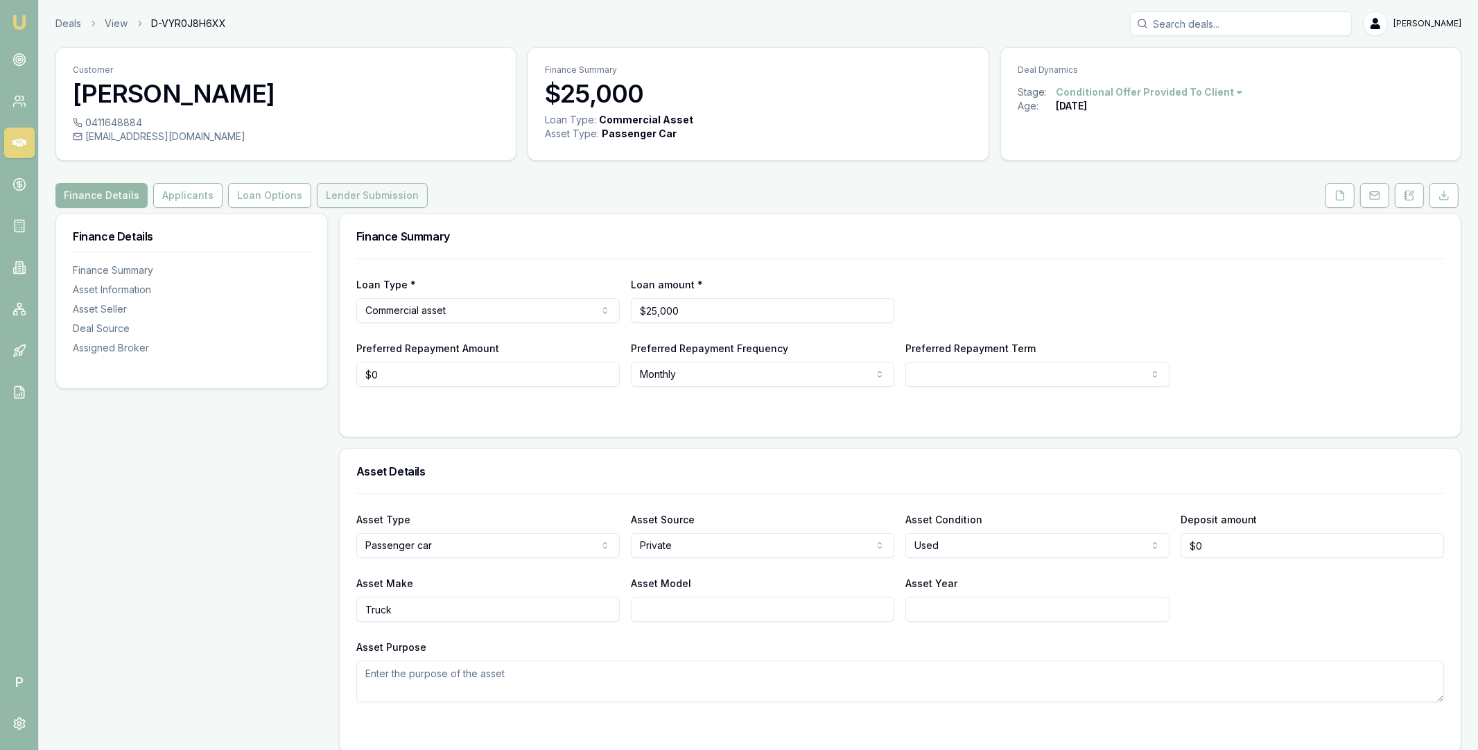
click at [342, 200] on button "Lender Submission" at bounding box center [372, 195] width 111 height 25
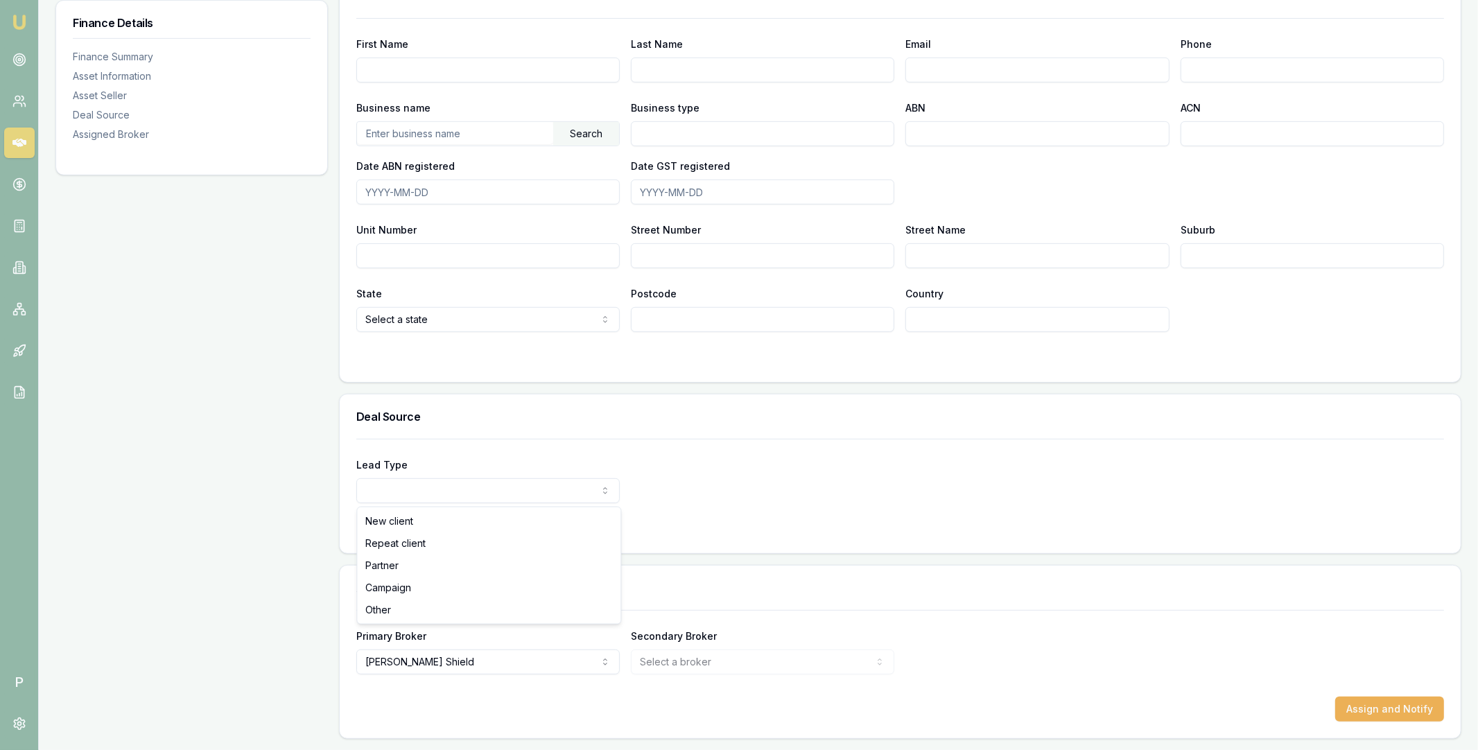
select select "PARTNER"
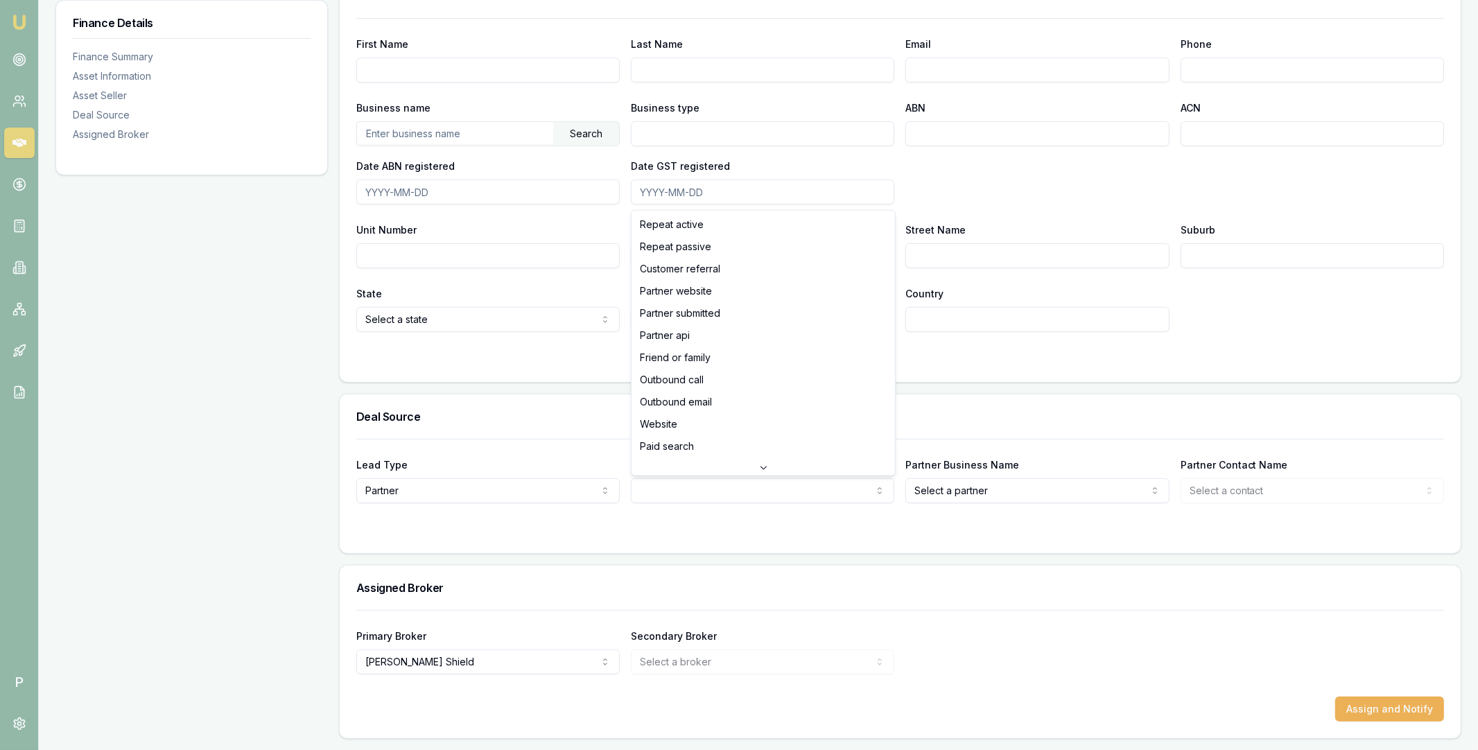
select select "PARTNER_API"
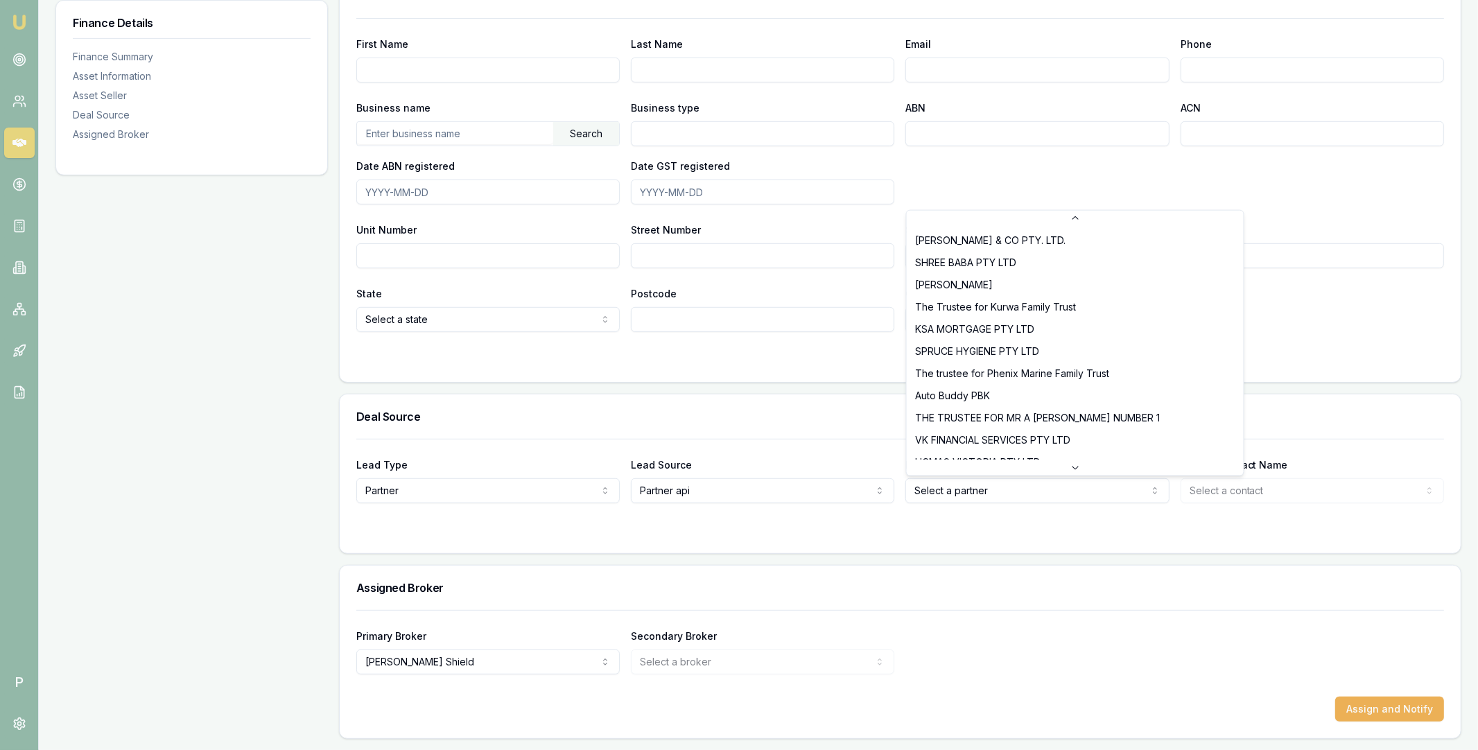
scroll to position [676, 0]
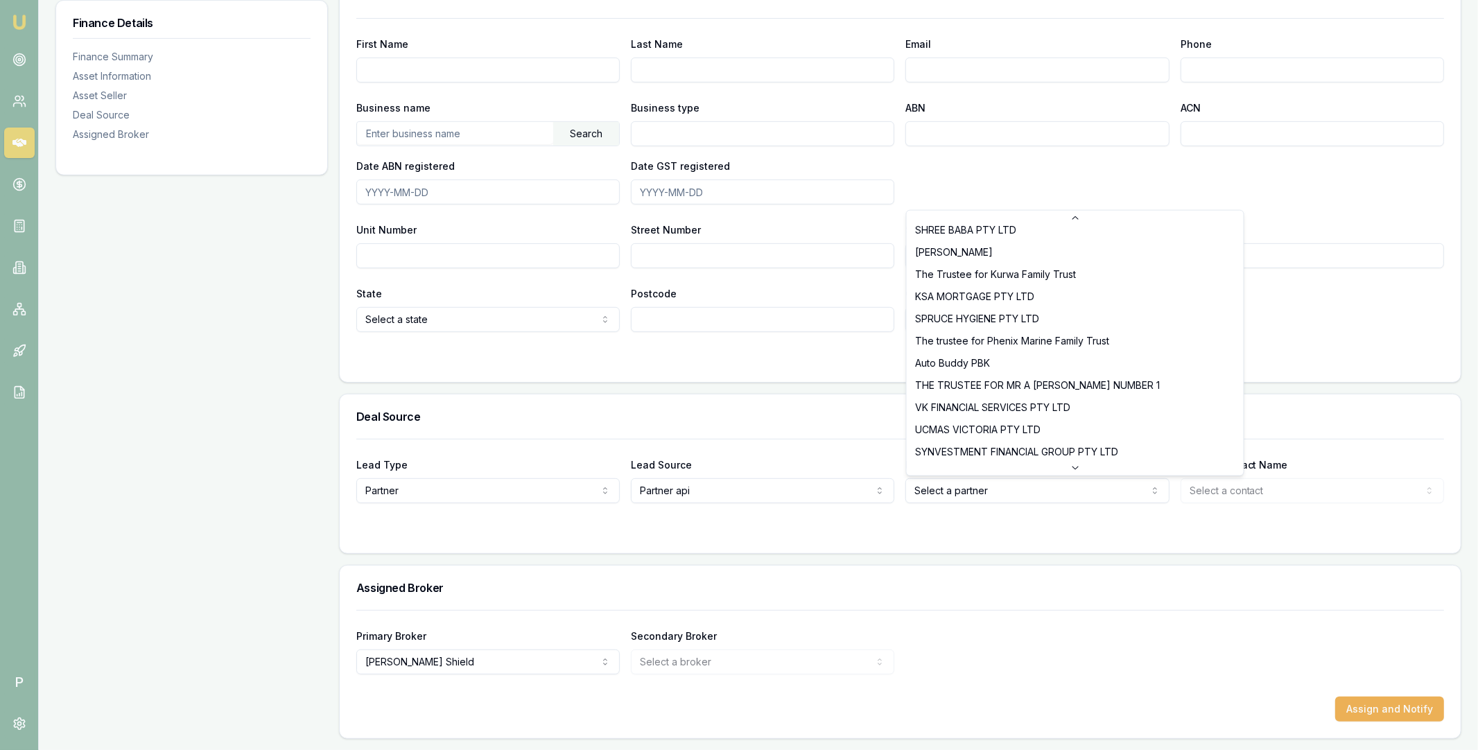
select select "Auto Buddy PBK"
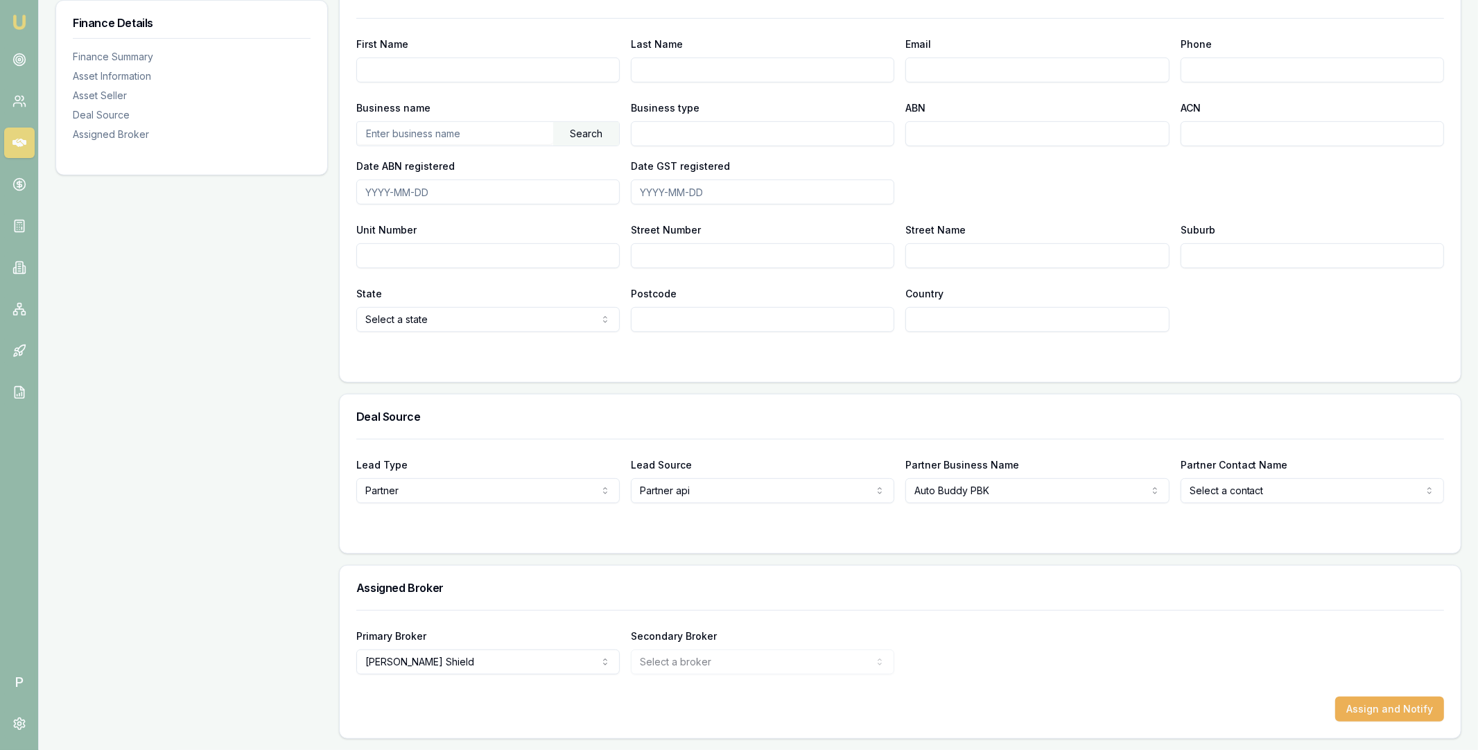
click at [1027, 414] on h3 "Deal Source" at bounding box center [900, 416] width 1088 height 11
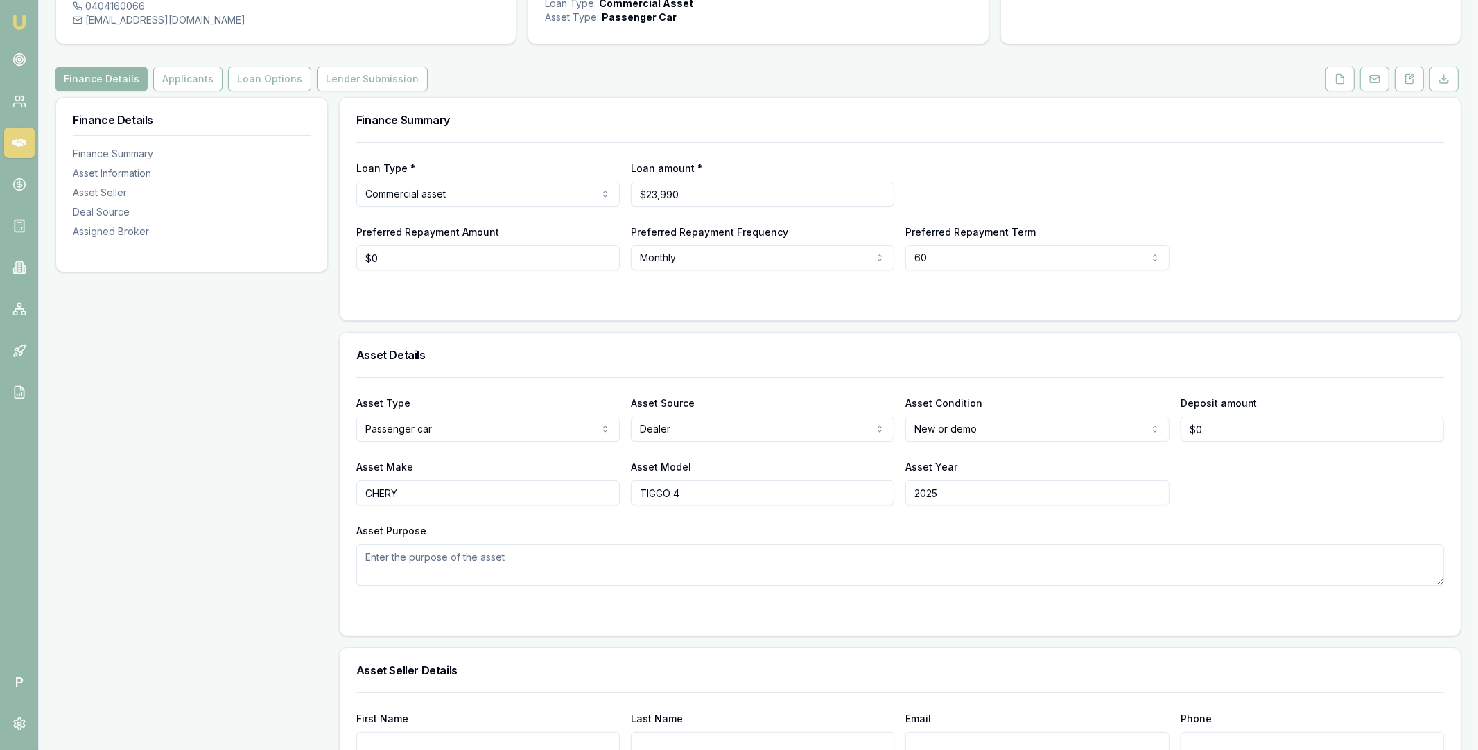
scroll to position [0, 0]
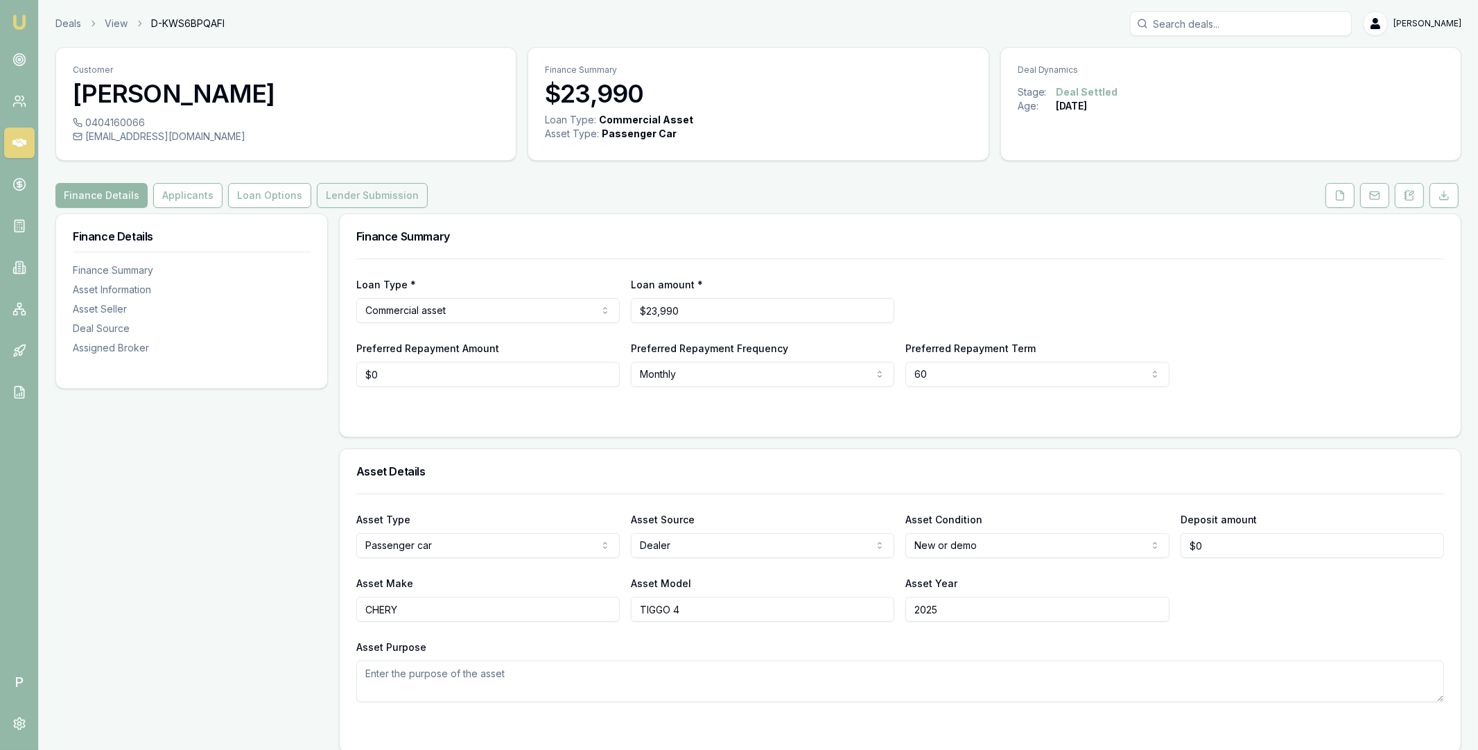
click at [349, 193] on button "Lender Submission" at bounding box center [372, 195] width 111 height 25
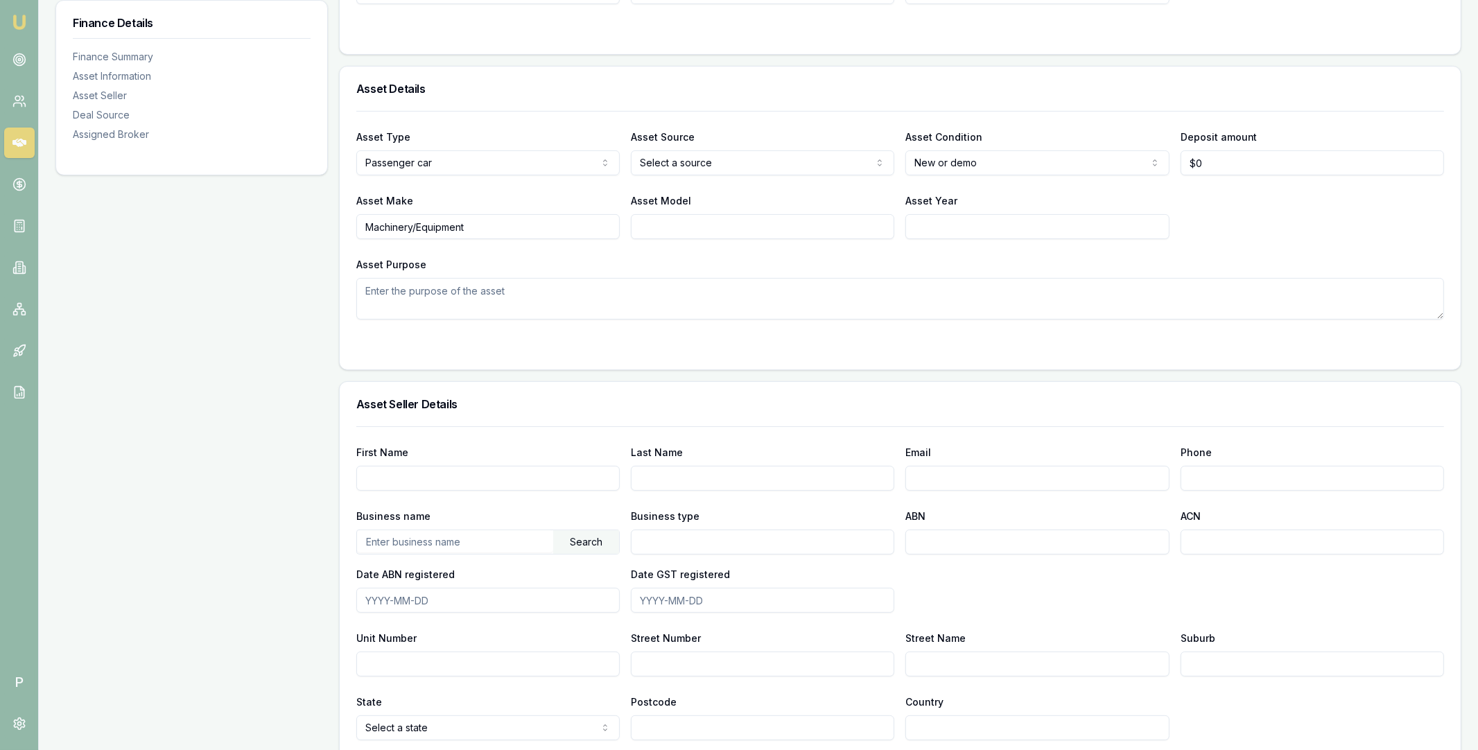
scroll to position [791, 0]
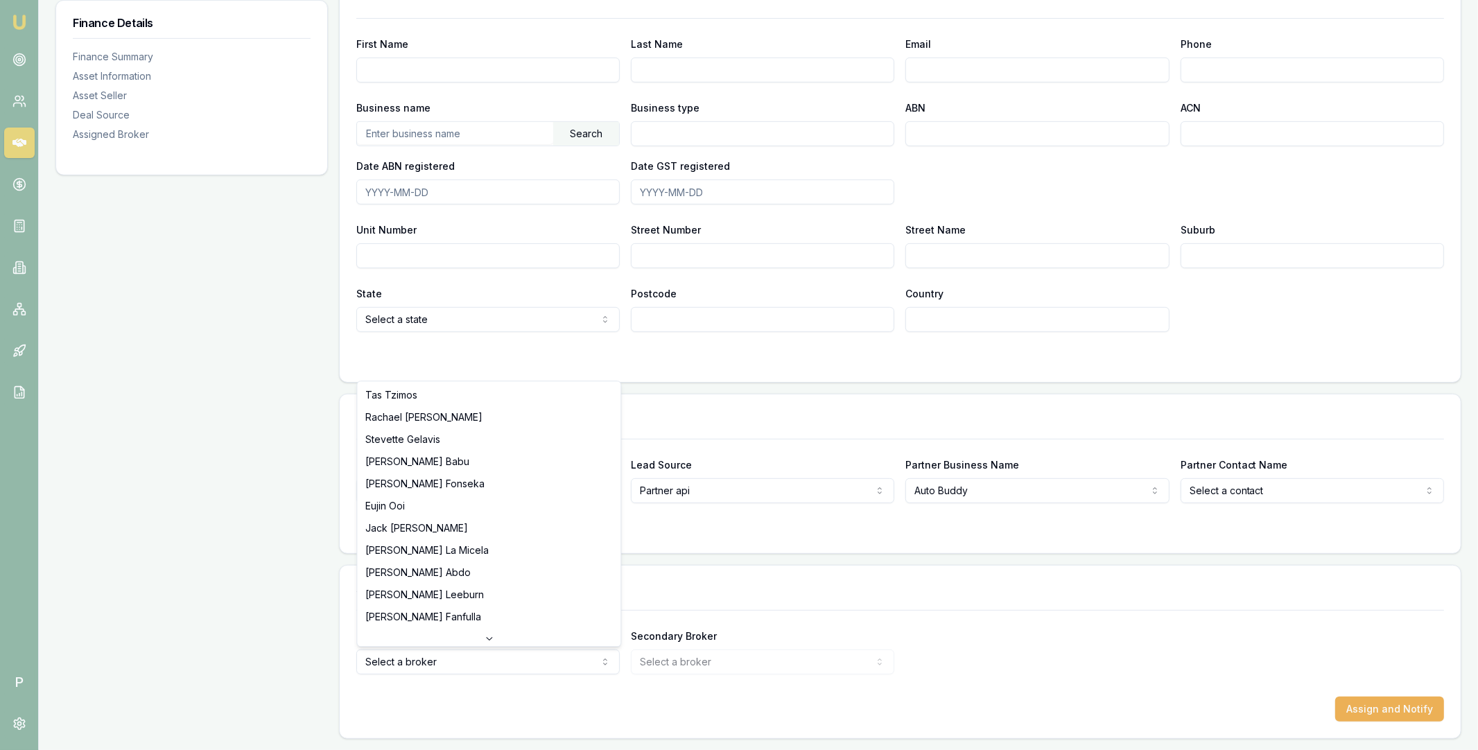
select select "U-NHCDP6WVWP"
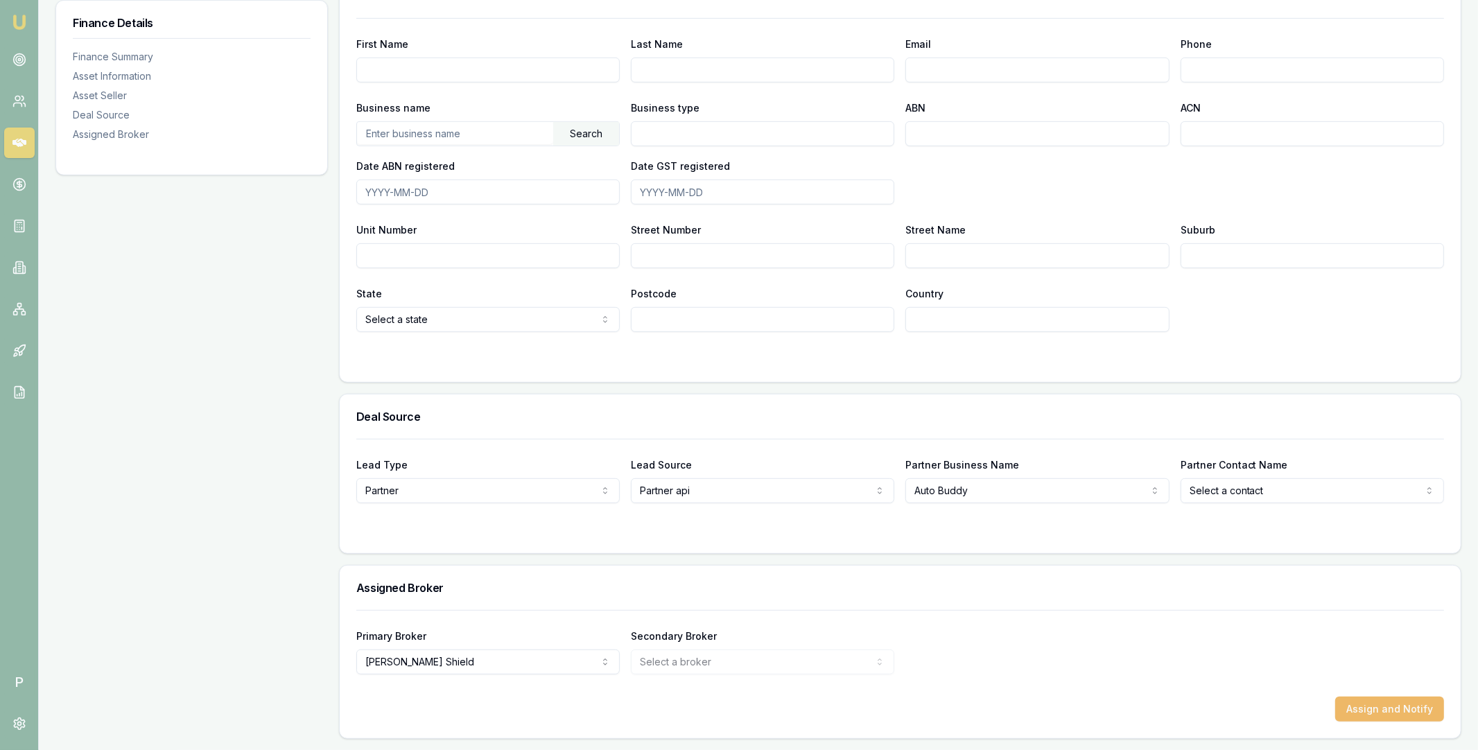
click at [1363, 704] on button "Assign and Notify" at bounding box center [1389, 709] width 109 height 25
click at [11, 141] on link at bounding box center [19, 143] width 31 height 31
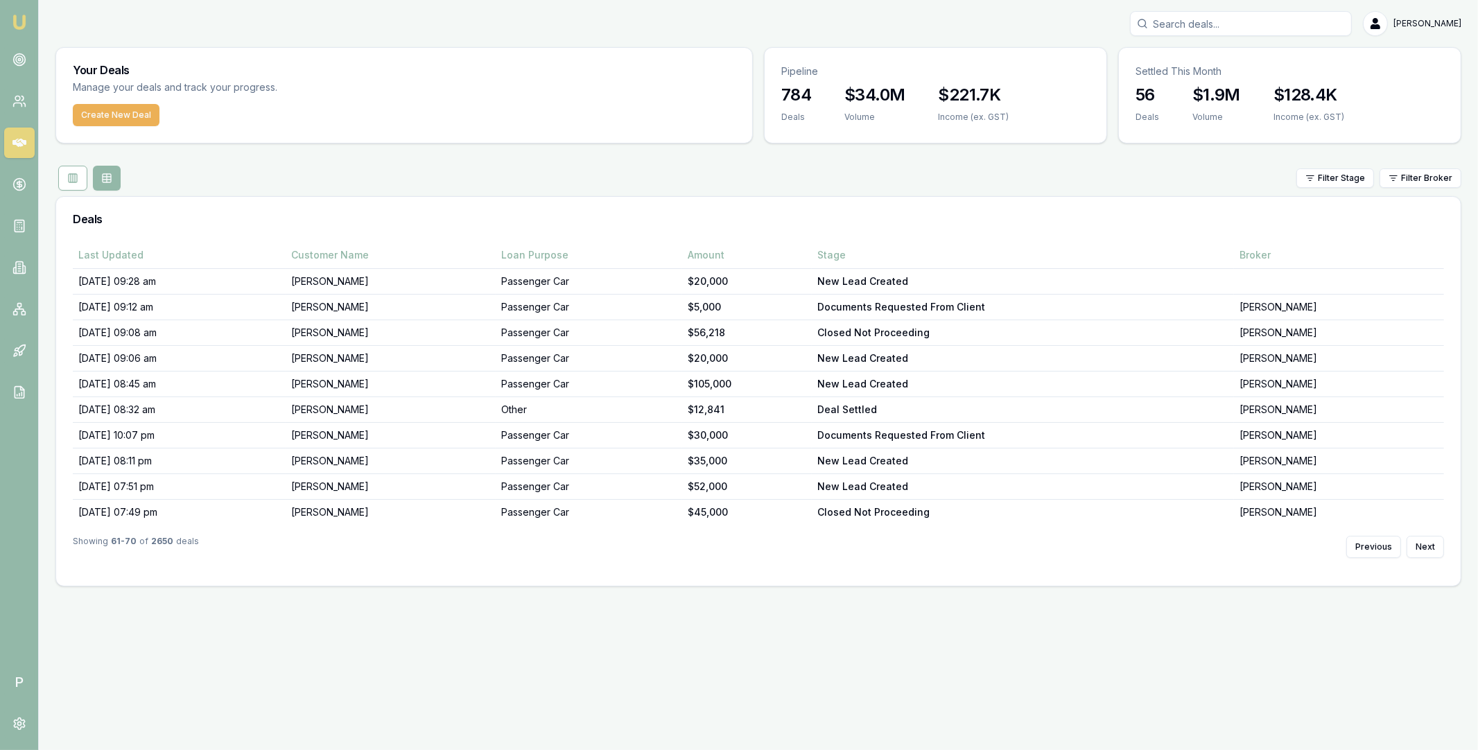
click at [1395, 151] on div "Your Deals Manage your deals and track your progress. Create New Deal Pipeline …" at bounding box center [758, 316] width 1406 height 539
